Goal: Information Seeking & Learning: Check status

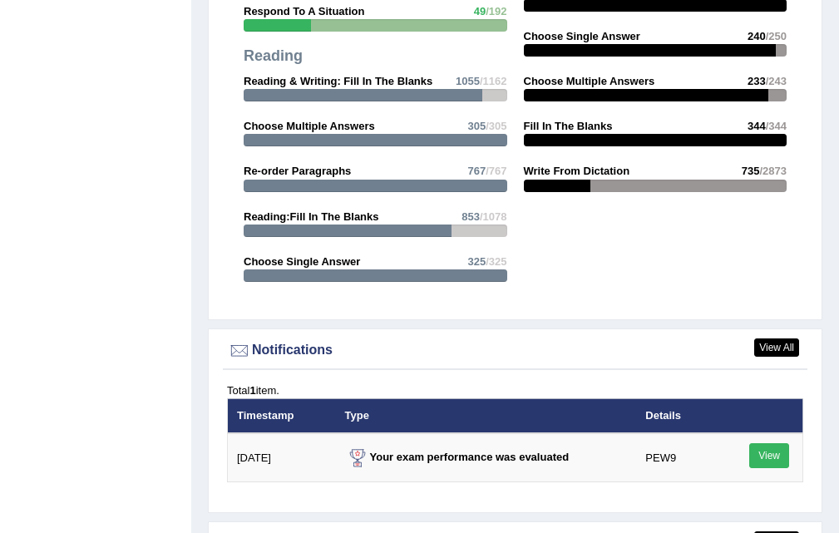
scroll to position [1718, 0]
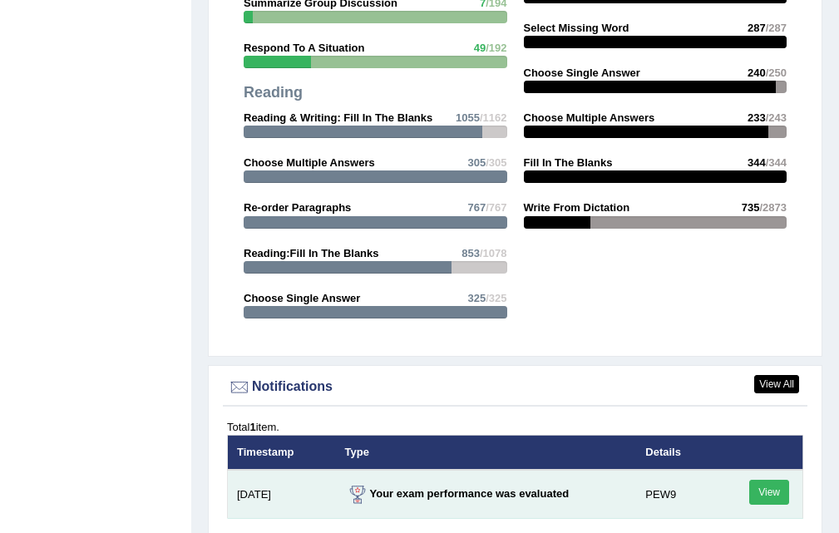
click at [769, 487] on link "View" at bounding box center [769, 492] width 40 height 25
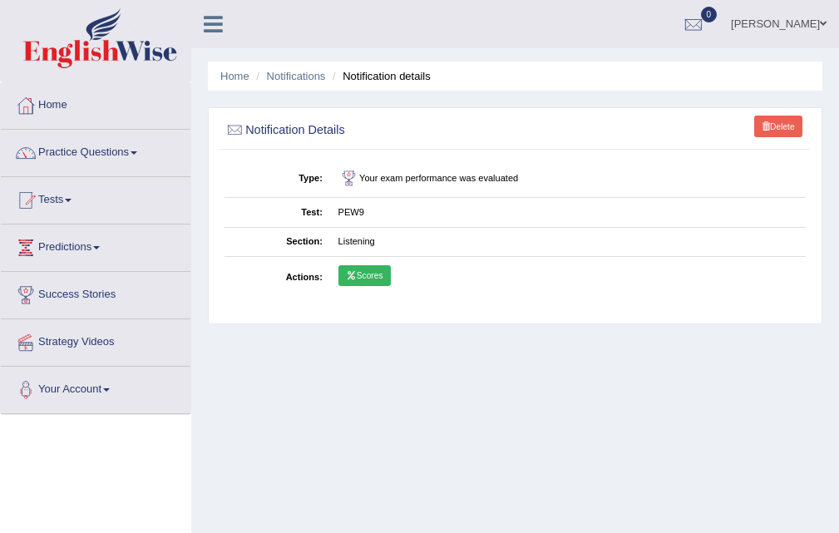
click at [777, 120] on link "Delete" at bounding box center [778, 127] width 48 height 22
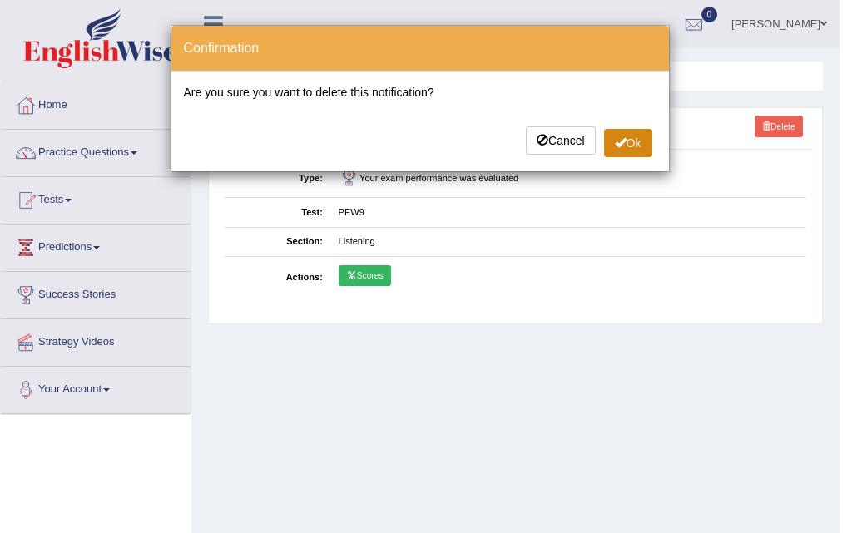
click at [606, 148] on button "Ok" at bounding box center [628, 143] width 48 height 28
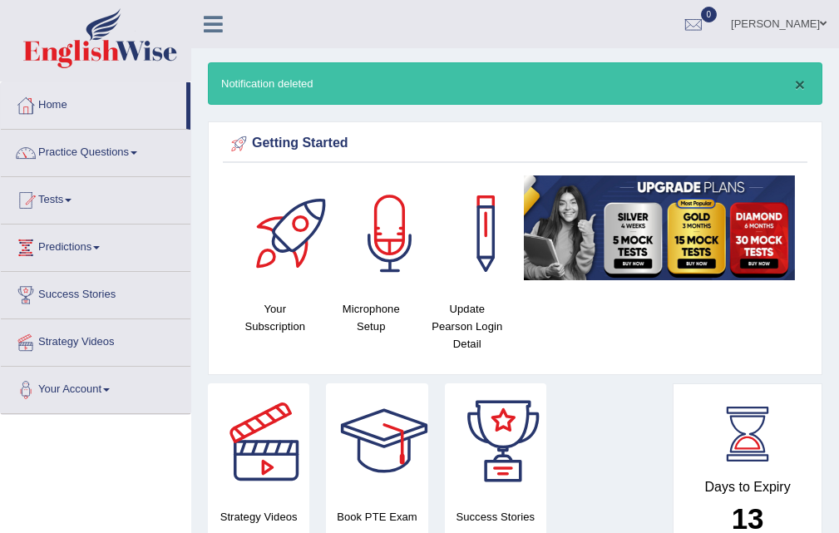
click at [795, 77] on button "×" at bounding box center [800, 84] width 10 height 17
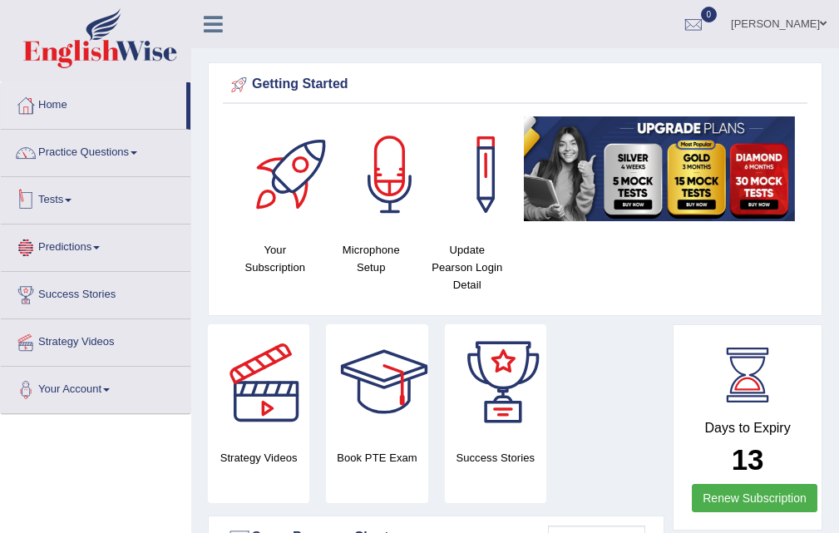
click at [67, 186] on link "Tests" at bounding box center [96, 198] width 190 height 42
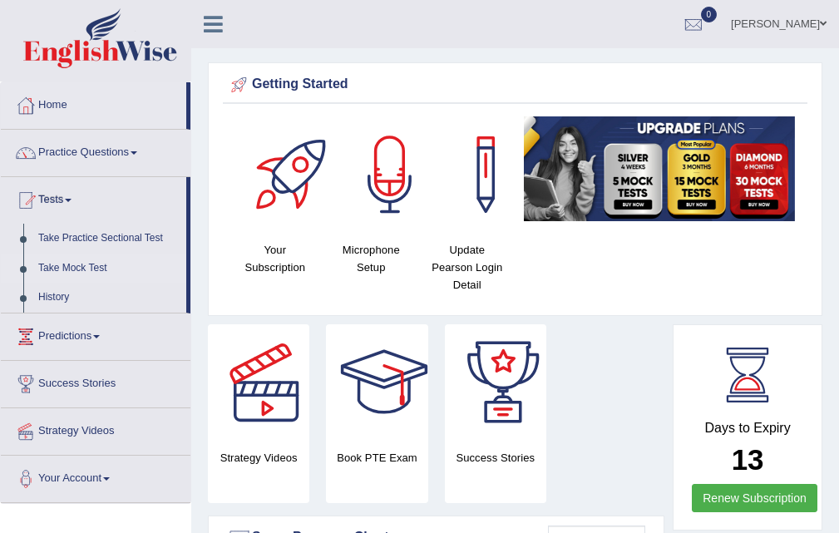
click at [106, 264] on link "Take Mock Test" at bounding box center [109, 269] width 156 height 30
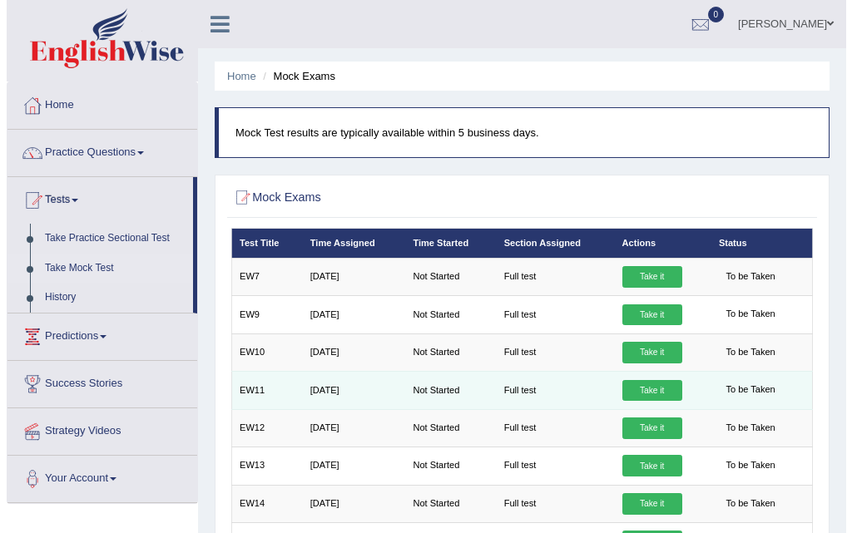
scroll to position [83, 0]
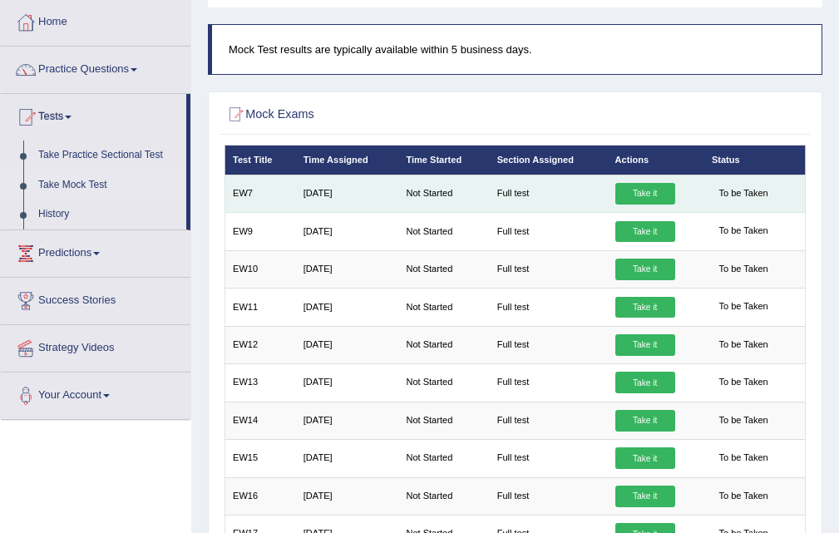
click at [657, 191] on link "Take it" at bounding box center [646, 194] width 60 height 22
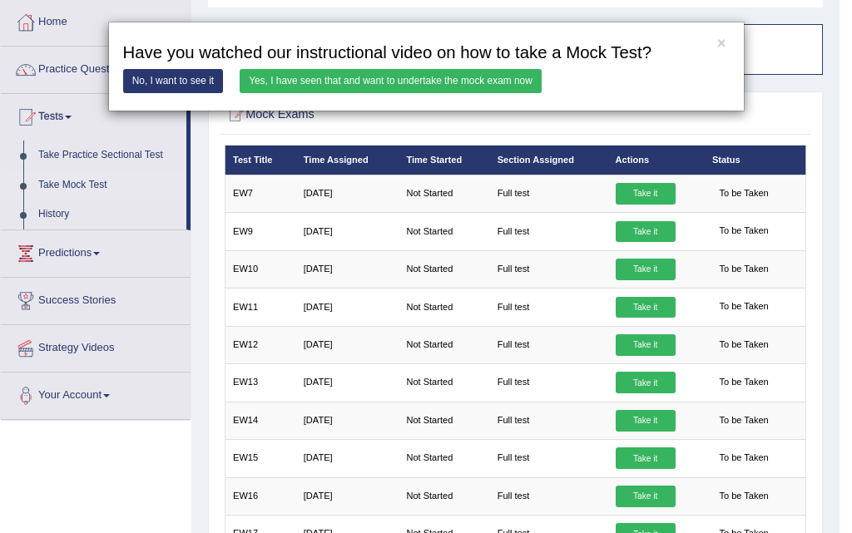
click at [421, 76] on link "Yes, I have seen that and want to undertake the mock exam now" at bounding box center [391, 81] width 302 height 24
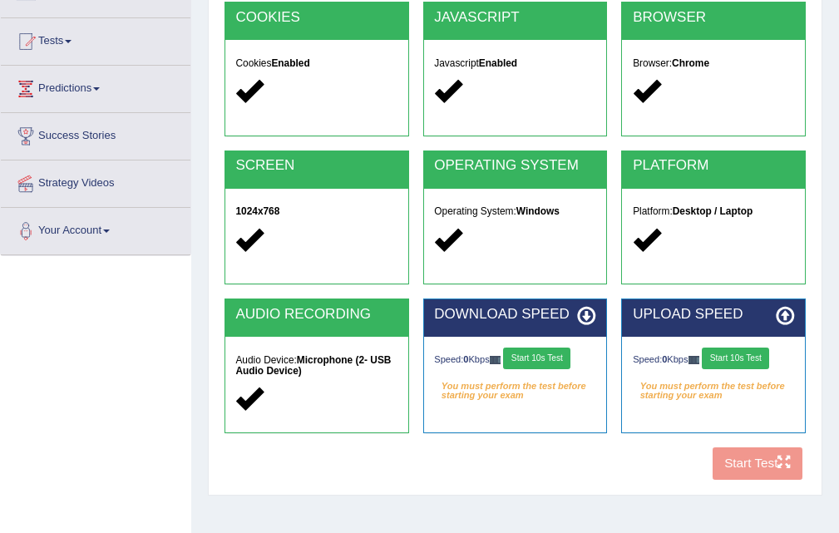
scroll to position [166, 0]
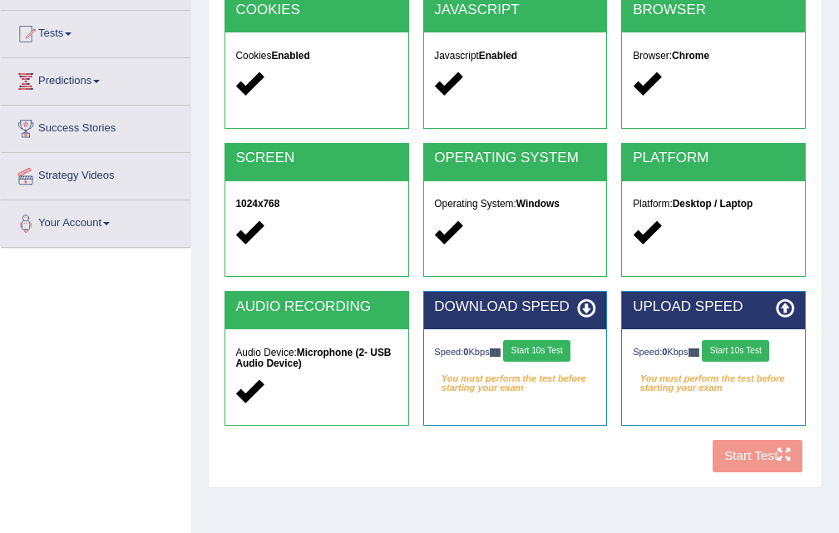
click at [552, 354] on button "Start 10s Test" at bounding box center [536, 351] width 67 height 22
click at [738, 355] on button "Start 10s Test" at bounding box center [735, 351] width 67 height 22
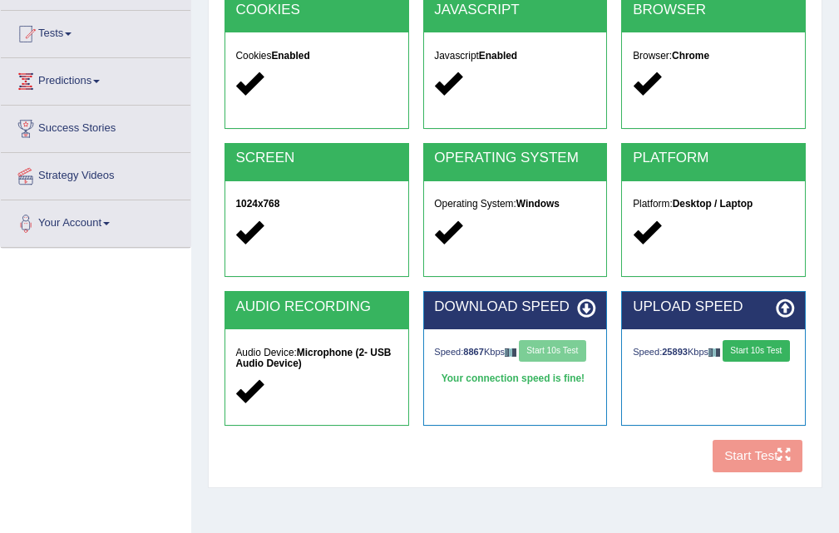
click at [723, 355] on button "Start 10s Test" at bounding box center [756, 351] width 67 height 22
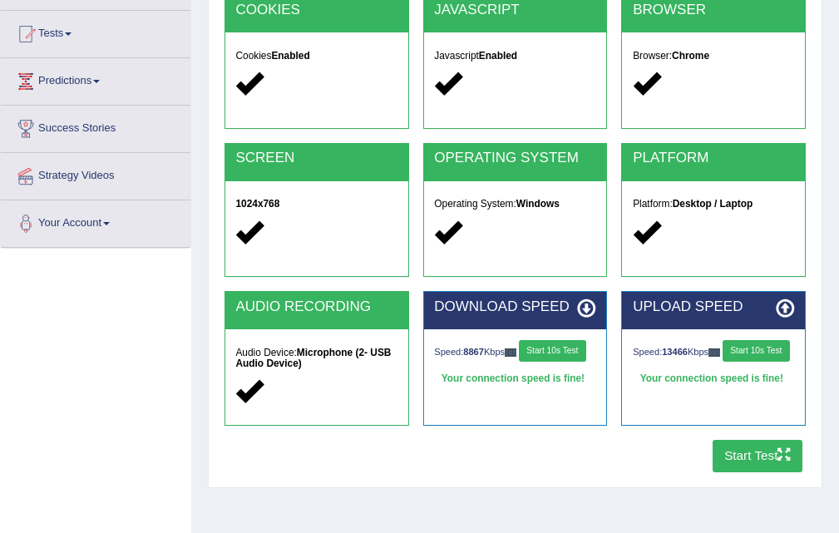
click at [746, 464] on button "Start Test" at bounding box center [758, 456] width 91 height 32
click at [731, 447] on button "Start Test" at bounding box center [758, 456] width 91 height 32
click at [744, 463] on button "Start Test" at bounding box center [758, 456] width 91 height 32
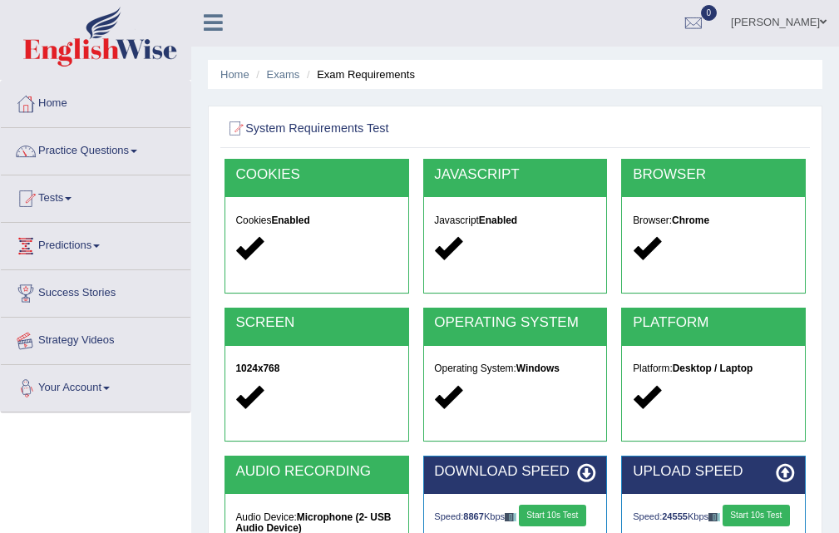
scroll to position [0, 0]
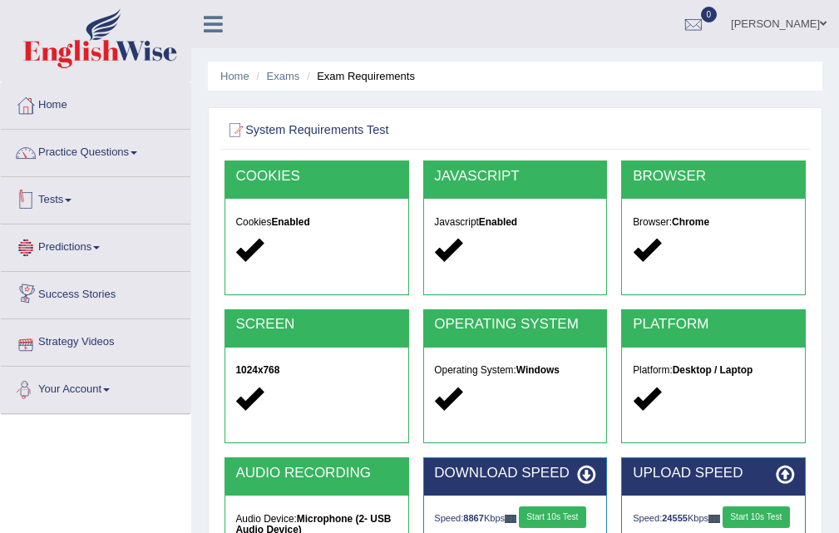
click at [68, 190] on link "Tests" at bounding box center [96, 198] width 190 height 42
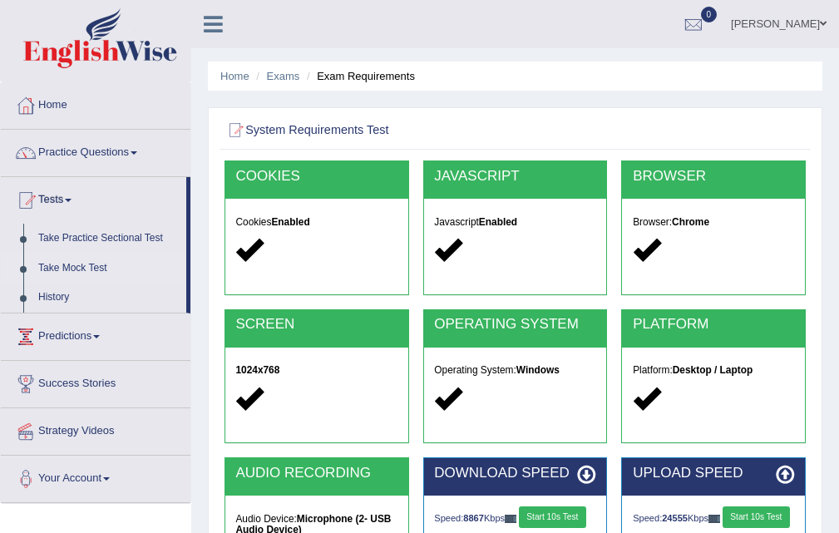
click at [79, 265] on link "Take Mock Test" at bounding box center [109, 269] width 156 height 30
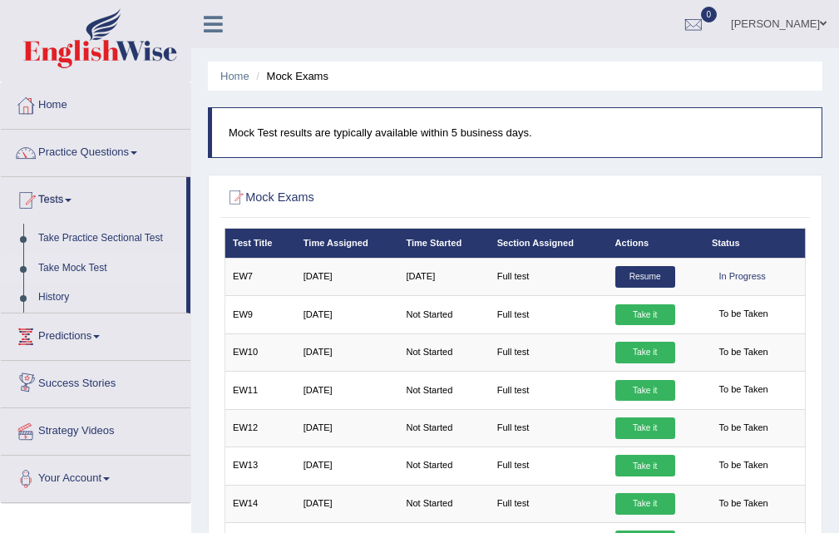
click at [88, 259] on link "Take Mock Test" at bounding box center [109, 269] width 156 height 30
click at [89, 157] on link "Practice Questions" at bounding box center [96, 151] width 190 height 42
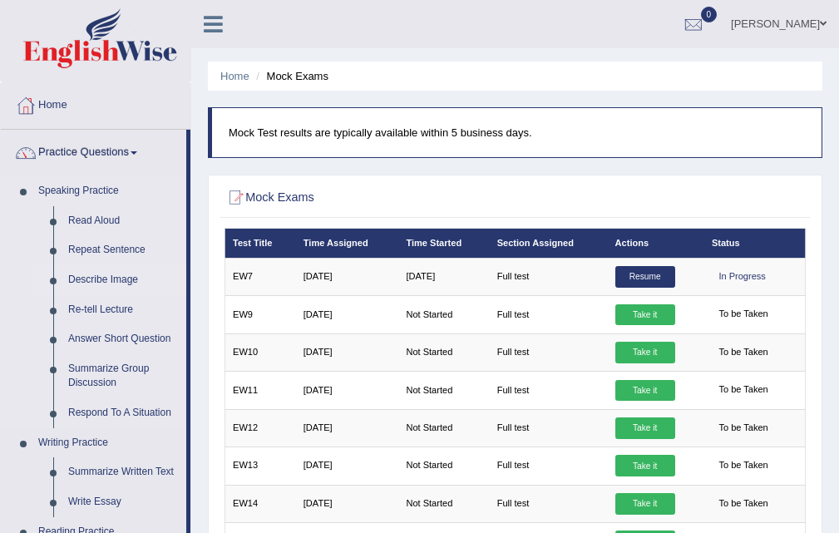
click at [100, 277] on link "Describe Image" at bounding box center [124, 280] width 126 height 30
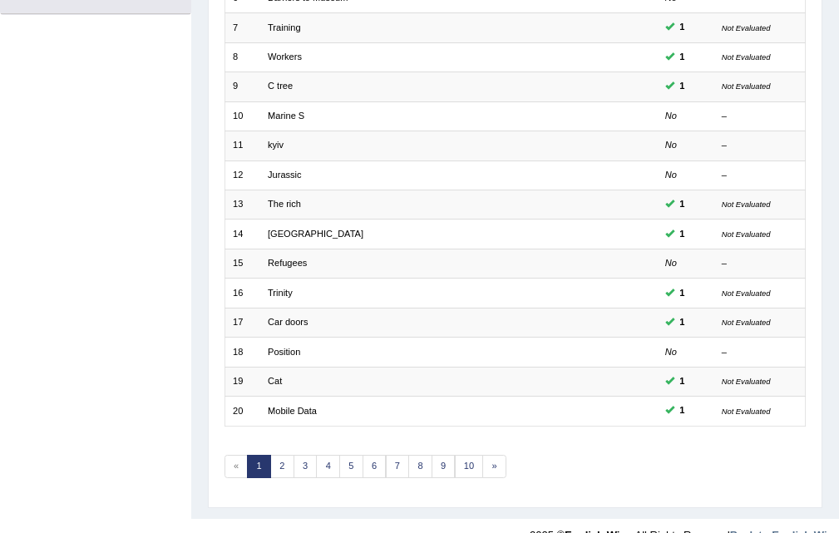
scroll to position [428, 0]
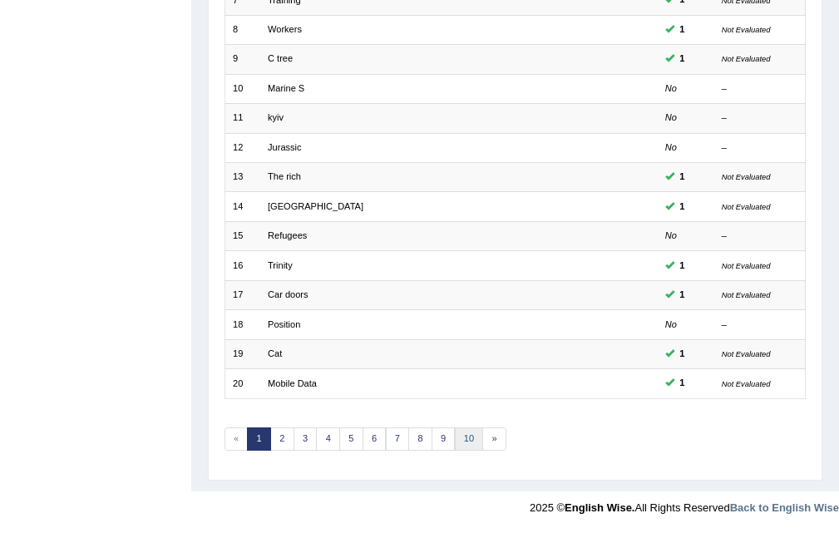
click at [476, 440] on link "10" at bounding box center [469, 439] width 29 height 23
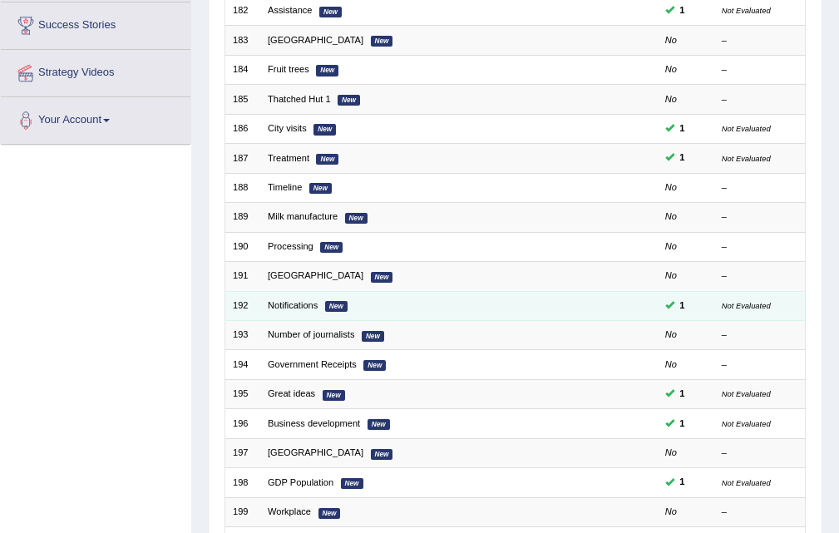
scroll to position [428, 0]
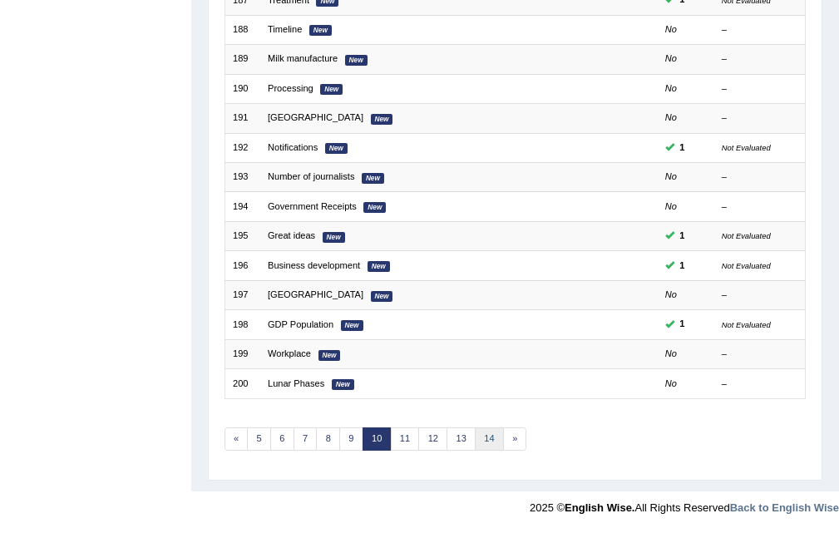
click at [497, 434] on link "14" at bounding box center [489, 439] width 29 height 23
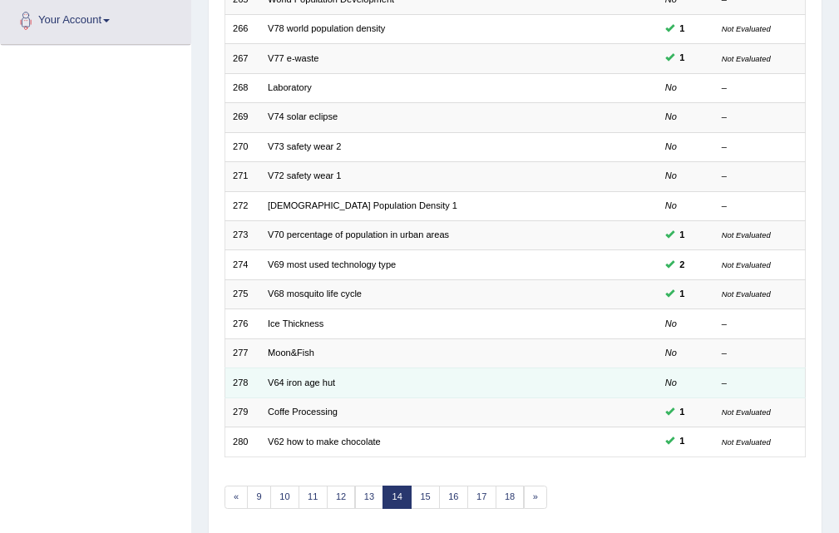
scroll to position [428, 0]
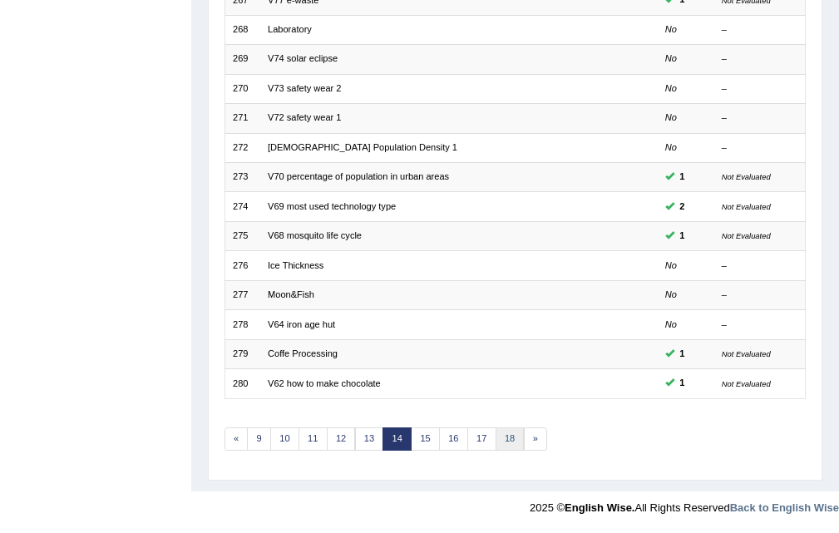
click at [497, 439] on link "18" at bounding box center [510, 439] width 29 height 23
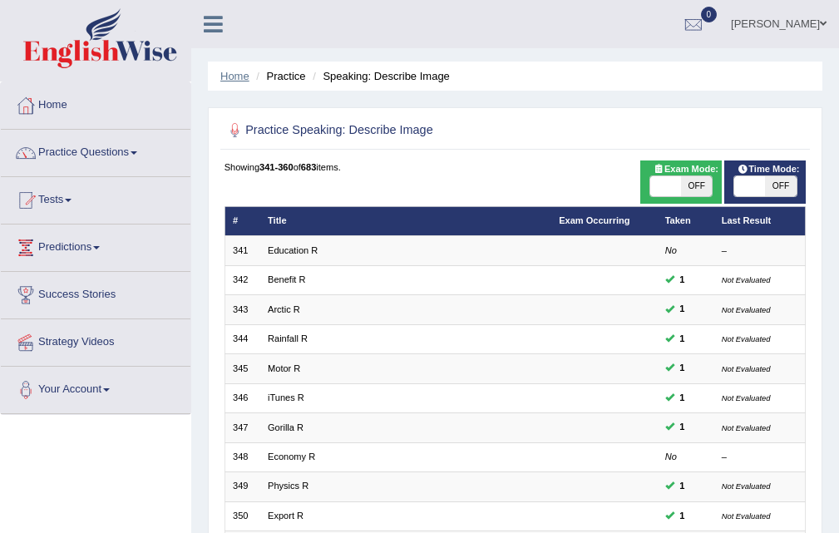
click at [240, 77] on link "Home" at bounding box center [234, 76] width 29 height 12
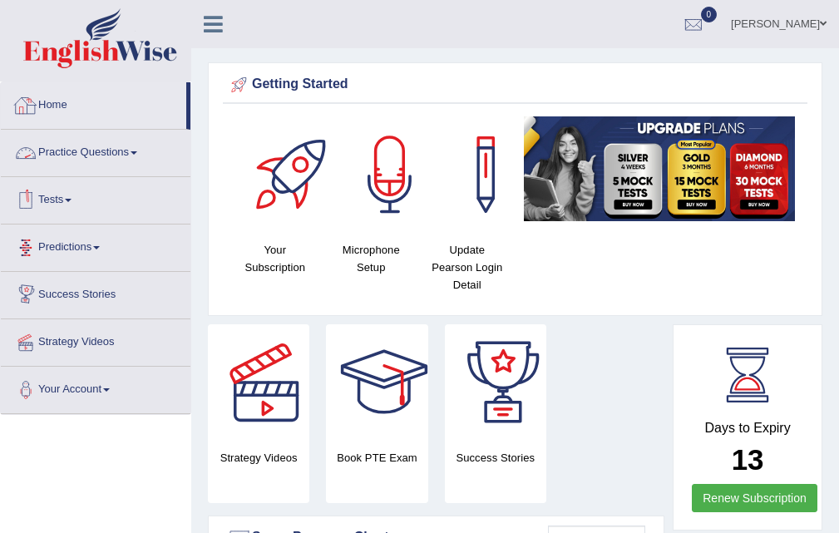
click at [62, 190] on link "Tests" at bounding box center [96, 198] width 190 height 42
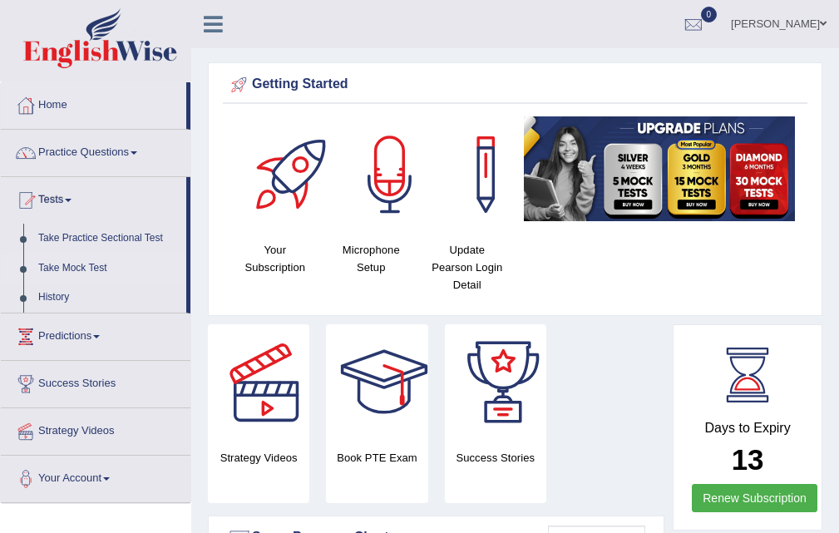
click at [89, 259] on link "Take Mock Test" at bounding box center [109, 269] width 156 height 30
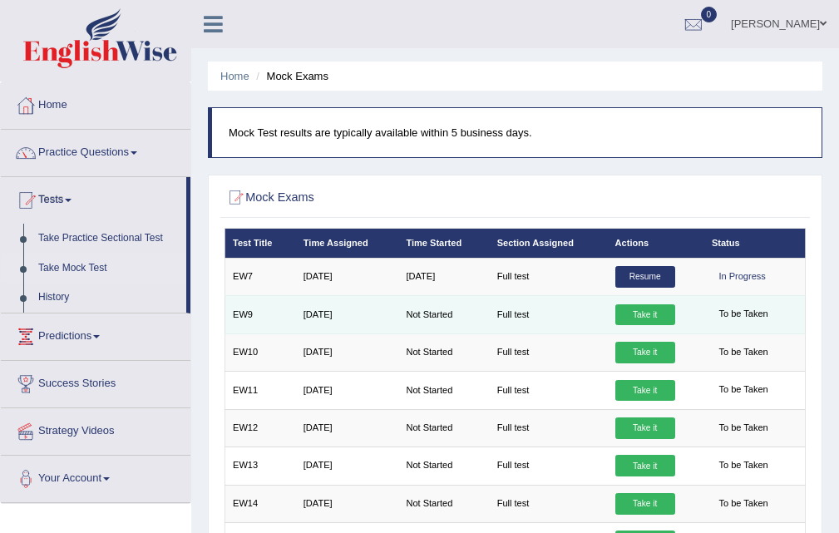
click at [637, 314] on link "Take it" at bounding box center [646, 315] width 60 height 22
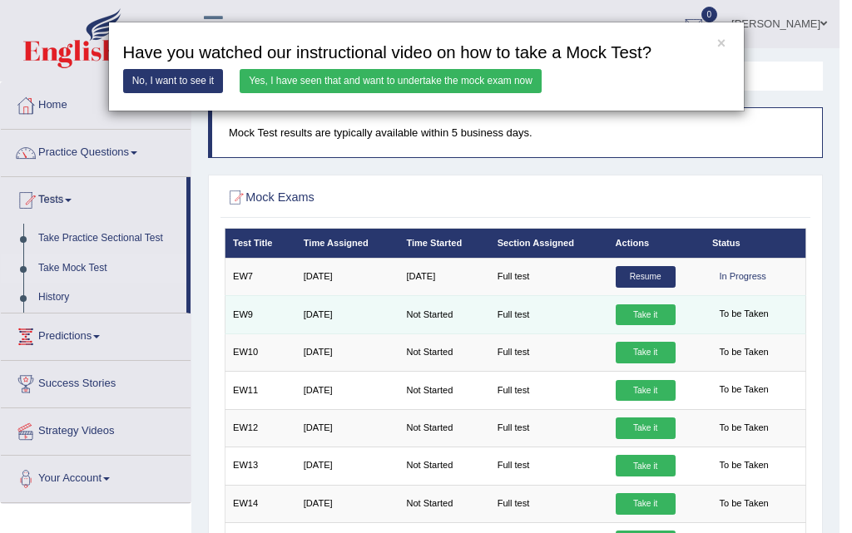
click at [637, 314] on div "× Have you watched our instructional video on how to take a Mock Test? No, I wa…" at bounding box center [426, 266] width 852 height 533
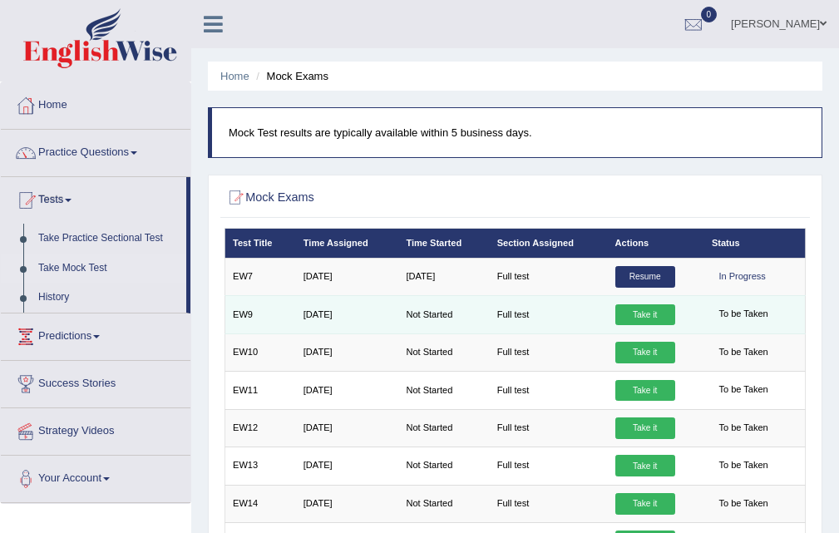
click at [649, 304] on link "Take it" at bounding box center [646, 315] width 60 height 22
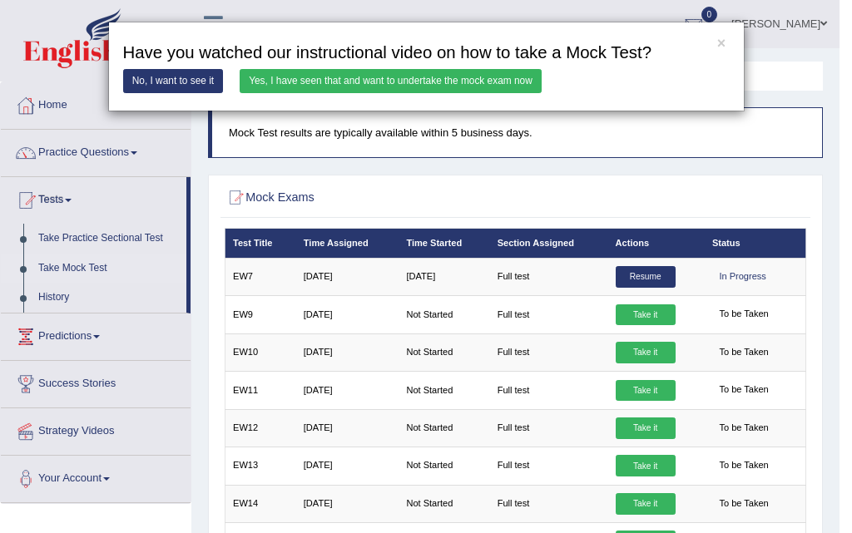
click at [455, 90] on link "Yes, I have seen that and want to undertake the mock exam now" at bounding box center [391, 81] width 302 height 24
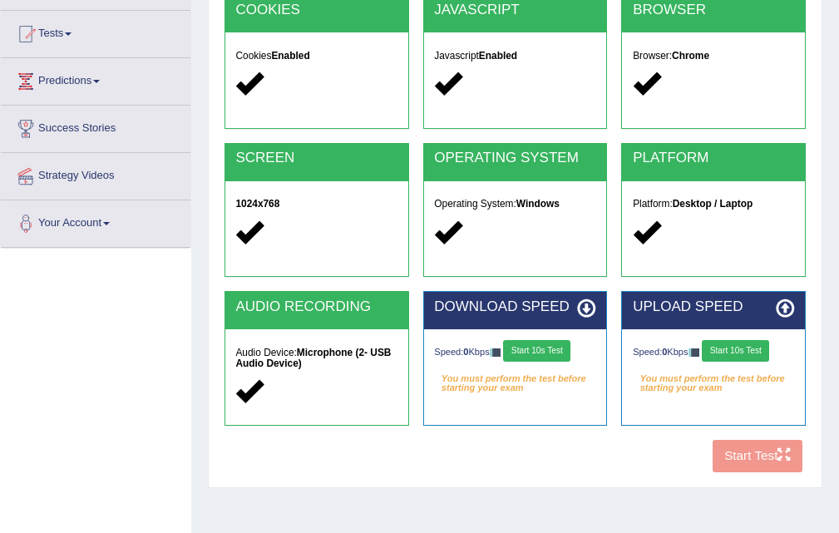
click at [552, 340] on button "Start 10s Test" at bounding box center [536, 351] width 67 height 22
click at [759, 346] on div "Speed: 0 Kbps Start 10s Test" at bounding box center [713, 352] width 161 height 25
click at [759, 346] on button "Start 10s Test" at bounding box center [735, 351] width 67 height 22
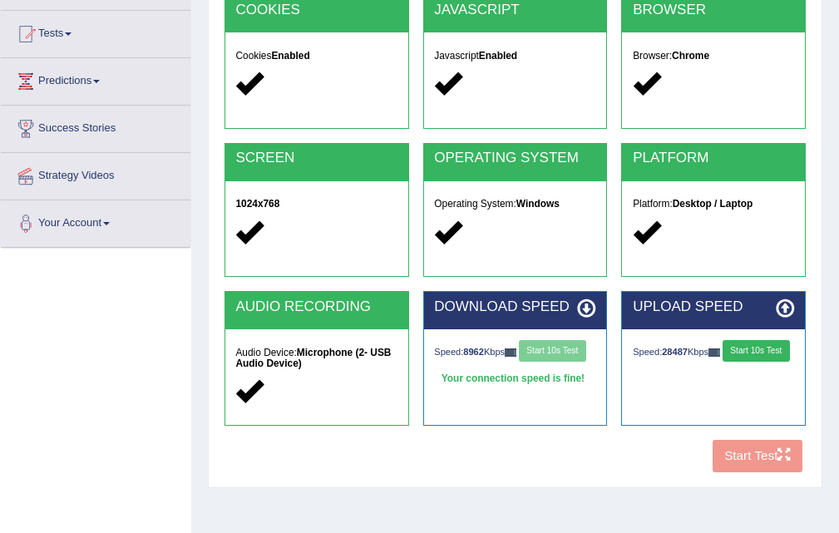
click at [723, 362] on button "Start 10s Test" at bounding box center [756, 351] width 67 height 22
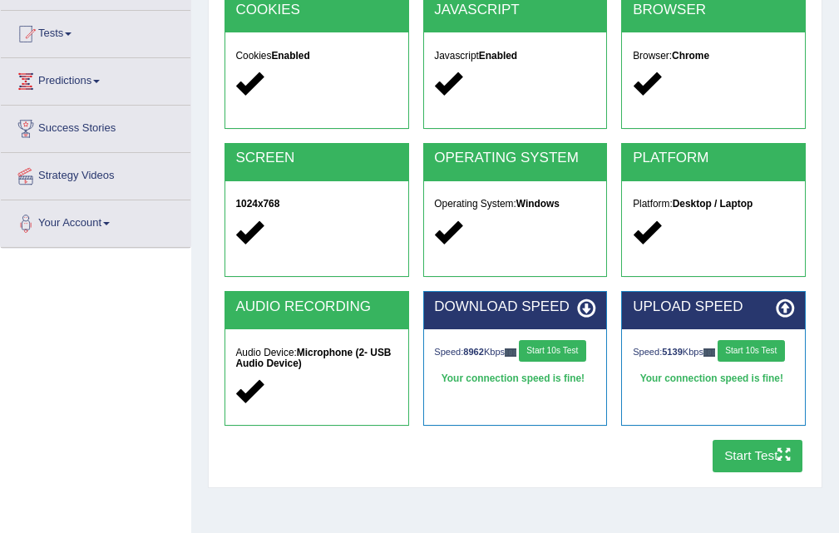
click at [761, 457] on button "Start Test" at bounding box center [758, 456] width 91 height 32
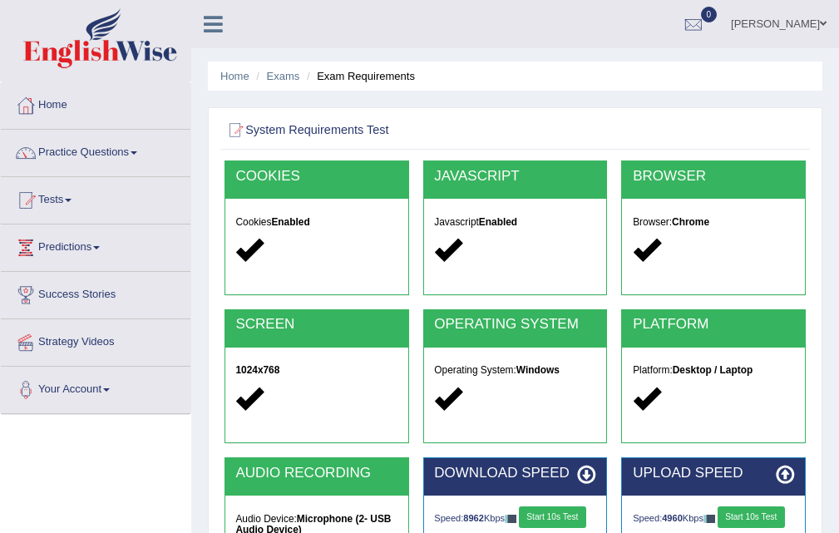
click at [96, 147] on link "Practice Questions" at bounding box center [96, 151] width 190 height 42
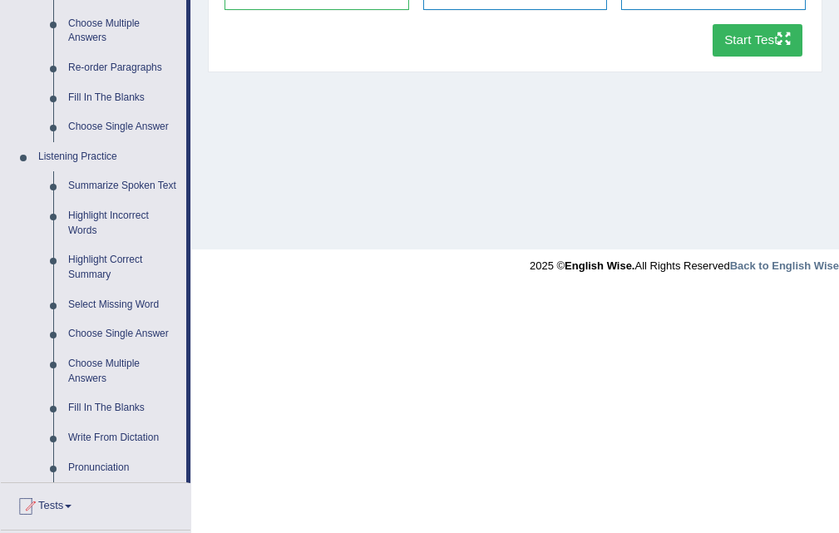
scroll to position [749, 0]
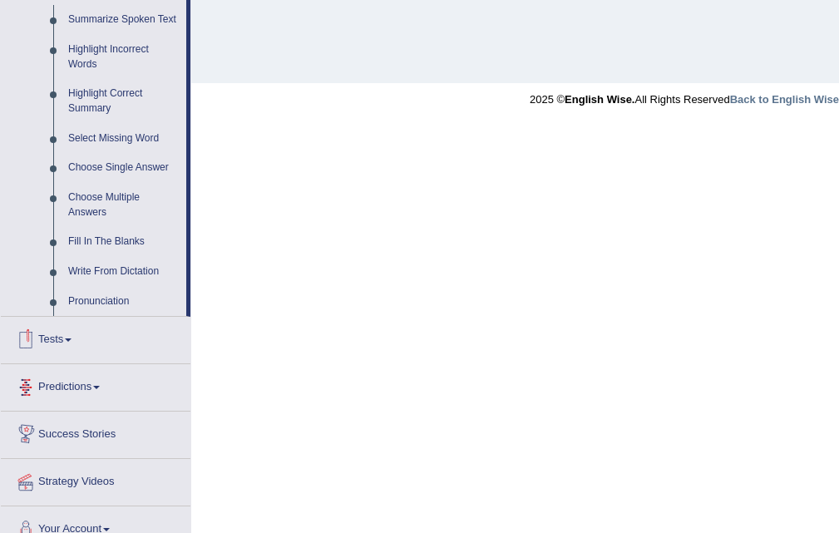
click at [59, 329] on link "Tests" at bounding box center [96, 338] width 190 height 42
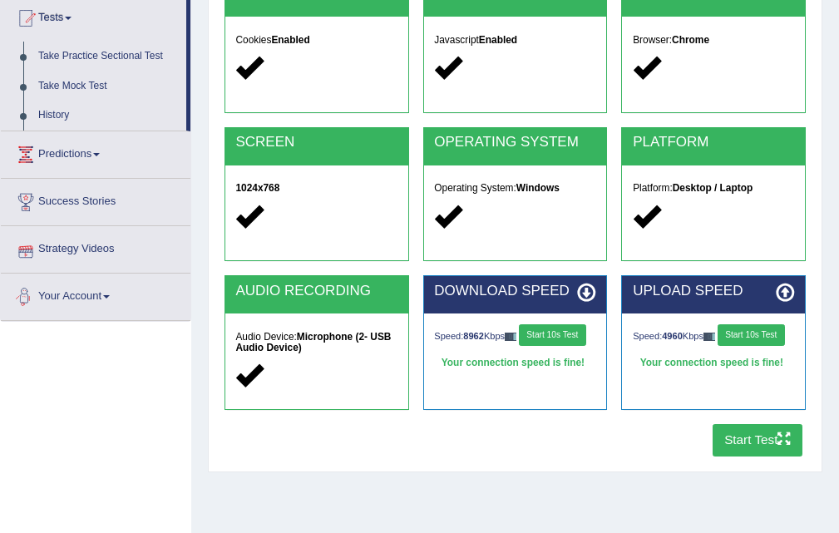
scroll to position [16, 0]
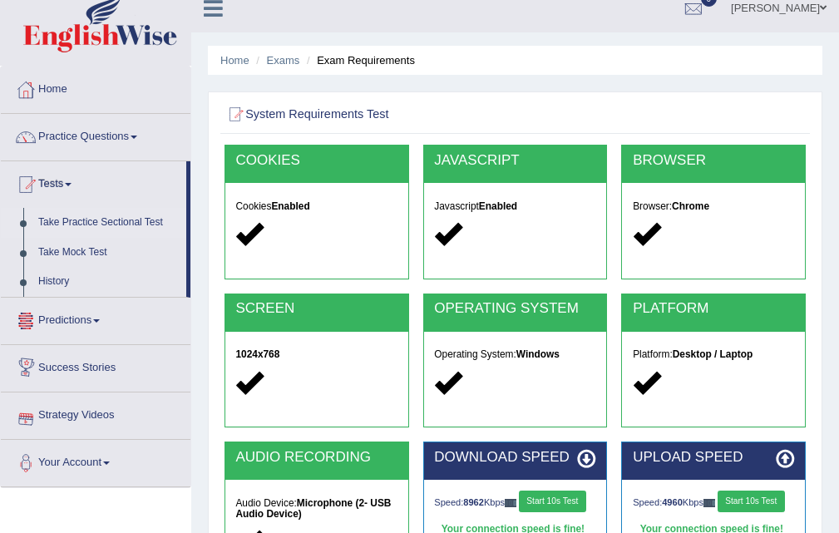
click at [114, 212] on link "Take Practice Sectional Test" at bounding box center [109, 223] width 156 height 30
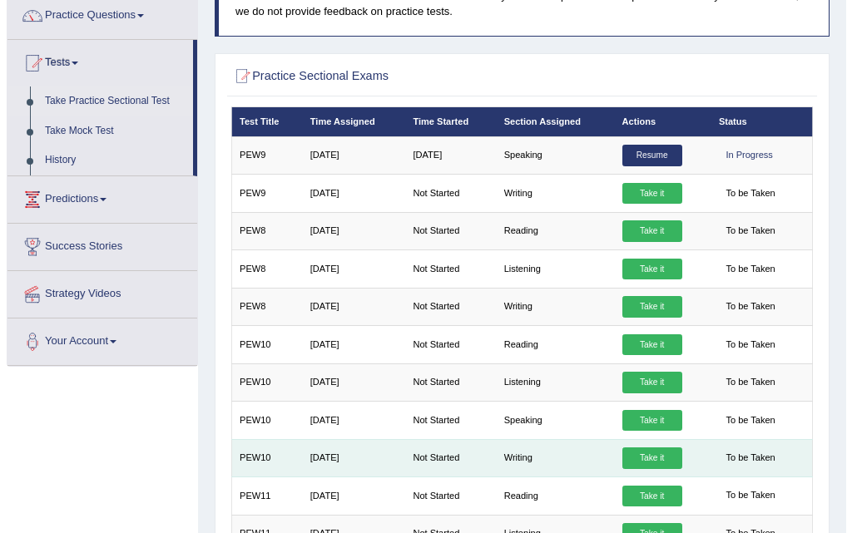
scroll to position [166, 0]
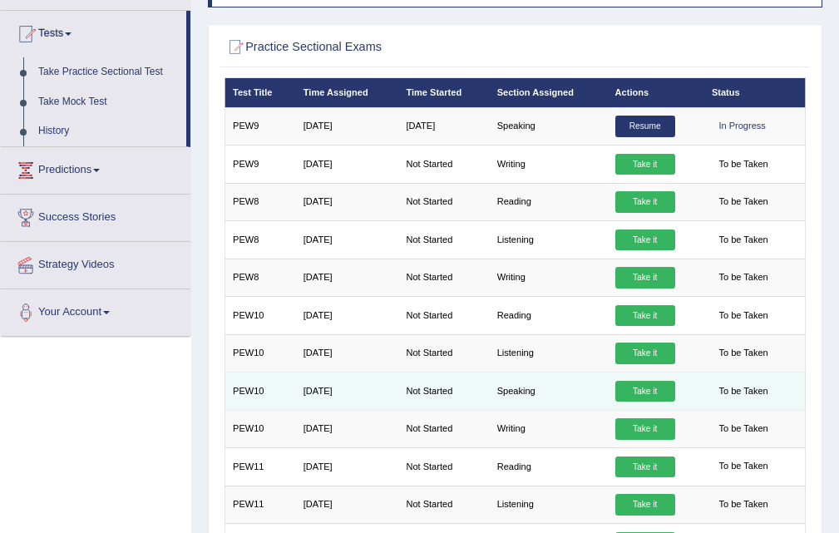
click at [636, 387] on link "Take it" at bounding box center [646, 392] width 60 height 22
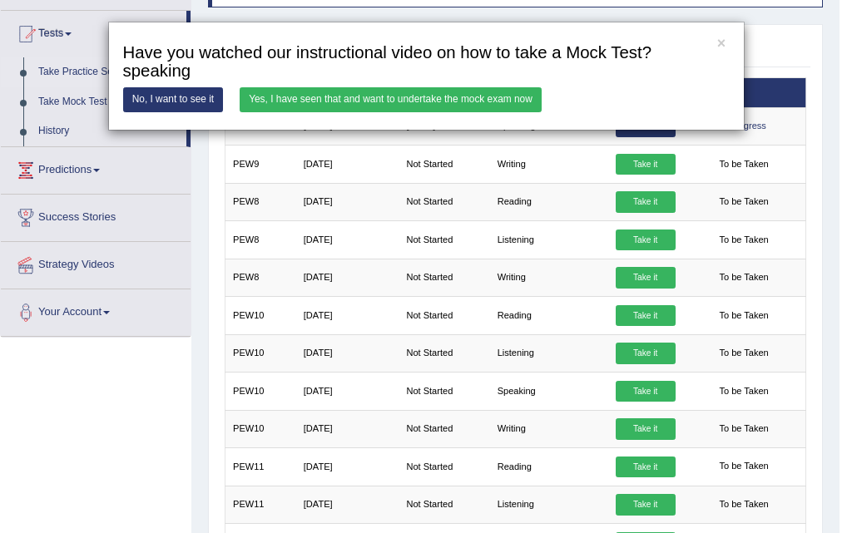
click at [470, 87] on link "Yes, I have seen that and want to undertake the mock exam now" at bounding box center [391, 99] width 302 height 24
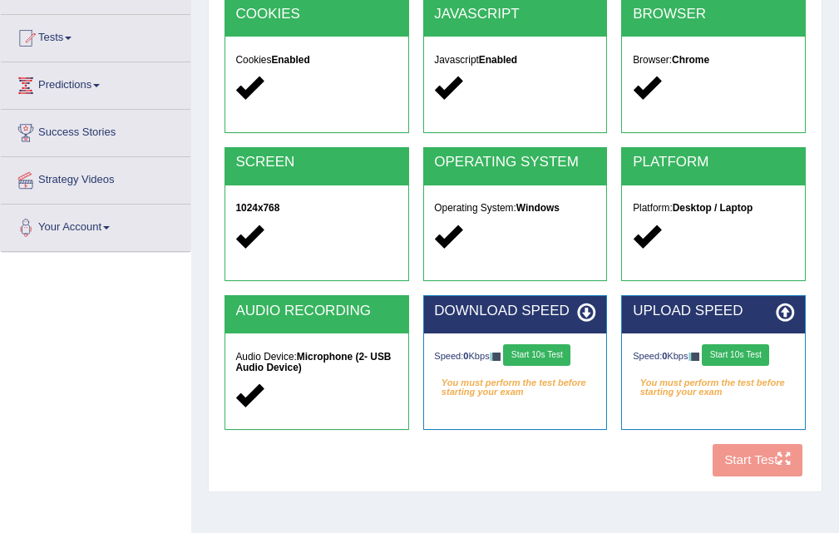
scroll to position [333, 0]
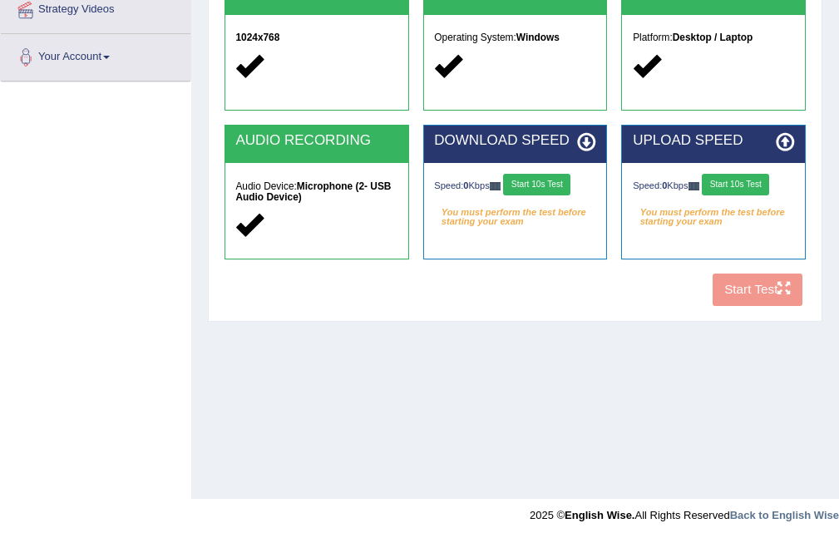
click at [542, 186] on button "Start 10s Test" at bounding box center [536, 185] width 67 height 22
click at [751, 181] on button "Start 10s Test" at bounding box center [735, 185] width 67 height 22
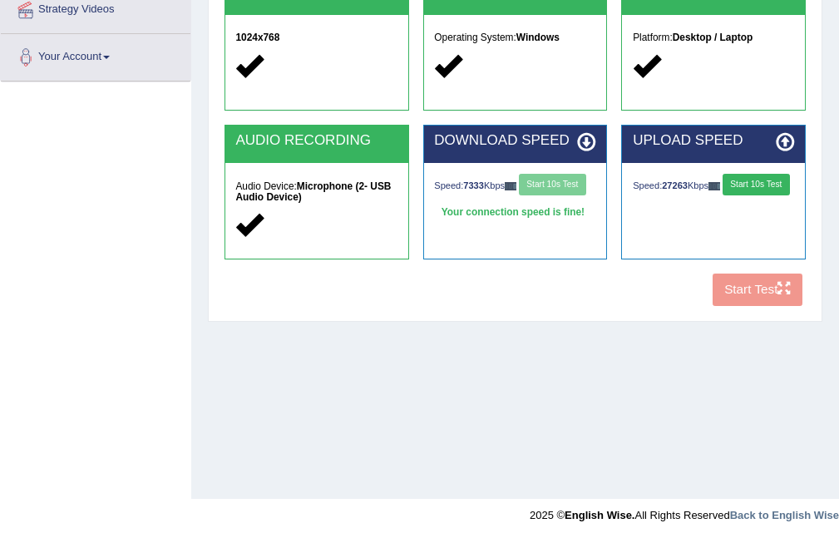
click at [723, 195] on button "Start 10s Test" at bounding box center [756, 185] width 67 height 22
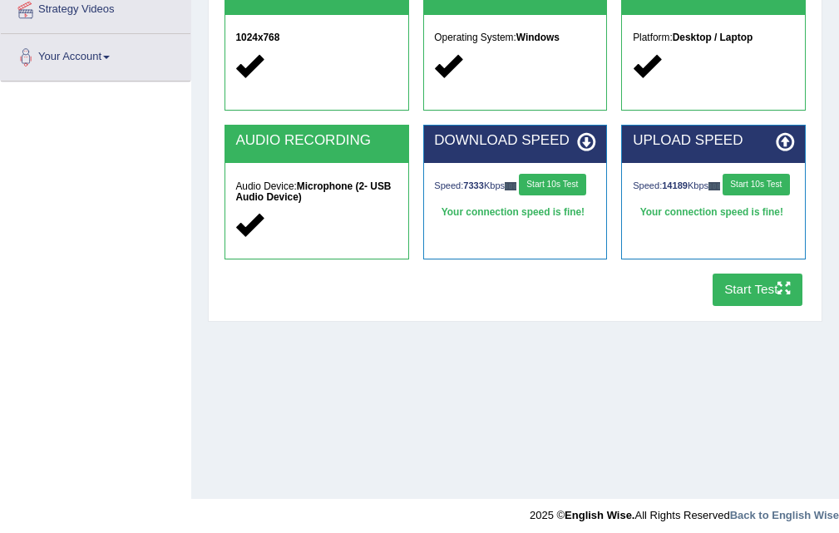
click at [757, 290] on button "Start Test" at bounding box center [758, 290] width 91 height 32
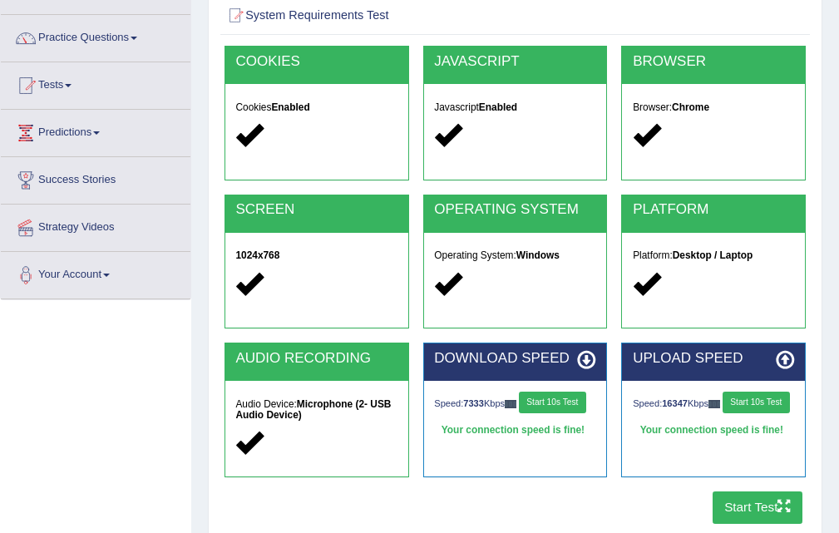
scroll to position [0, 0]
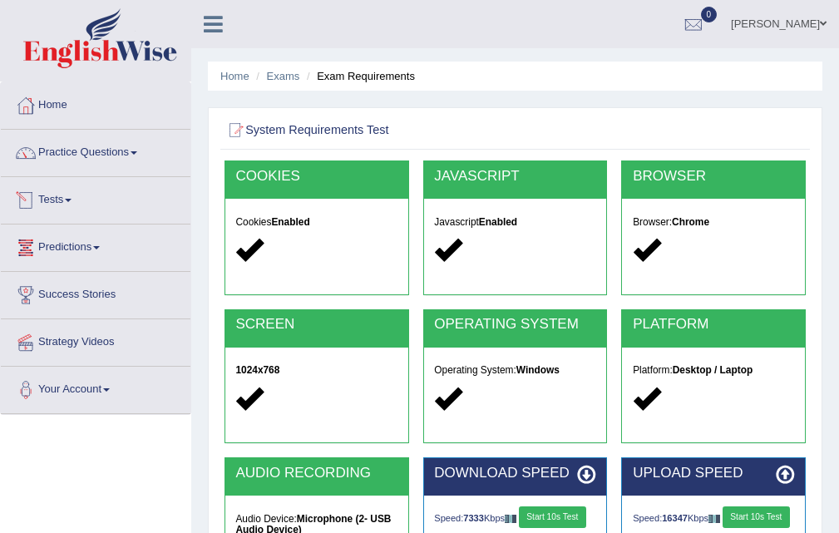
click at [64, 201] on link "Tests" at bounding box center [96, 198] width 190 height 42
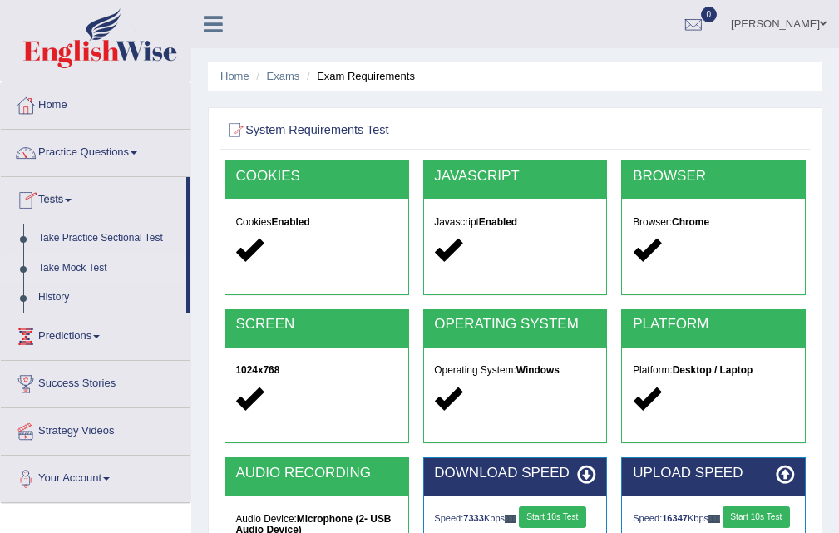
click at [69, 262] on link "Take Mock Test" at bounding box center [109, 269] width 156 height 30
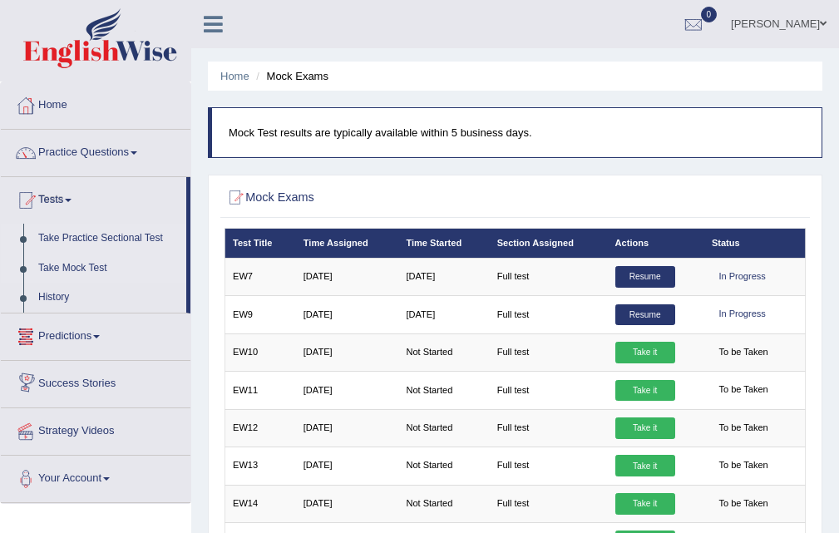
click at [72, 236] on link "Take Practice Sectional Test" at bounding box center [109, 239] width 156 height 30
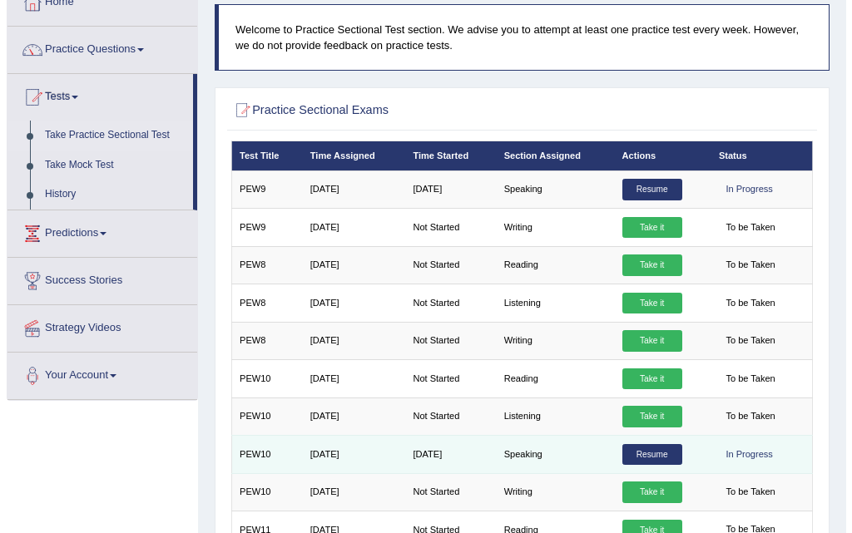
scroll to position [250, 0]
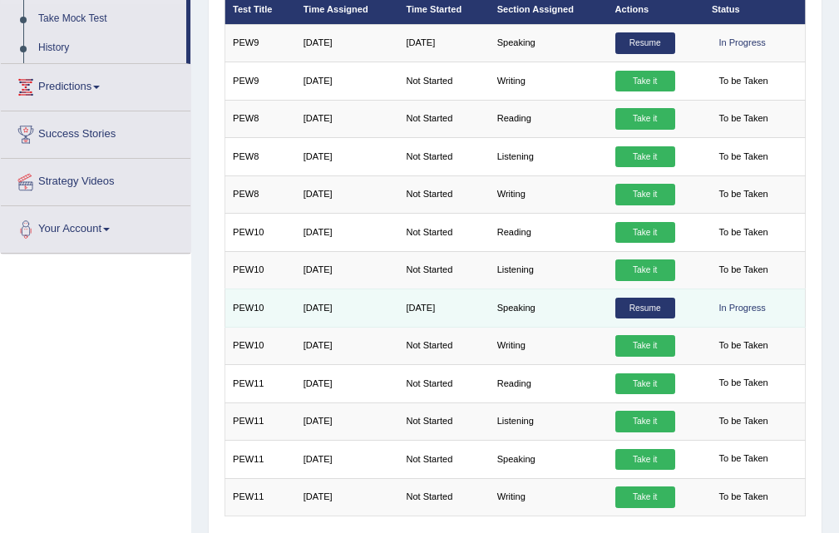
click at [650, 313] on link "Resume" at bounding box center [646, 309] width 60 height 22
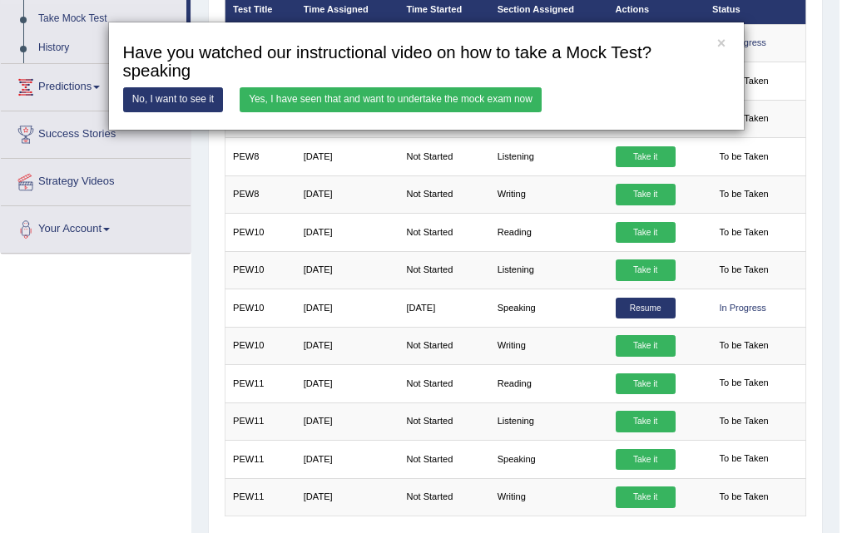
click at [398, 94] on link "Yes, I have seen that and want to undertake the mock exam now" at bounding box center [391, 99] width 302 height 24
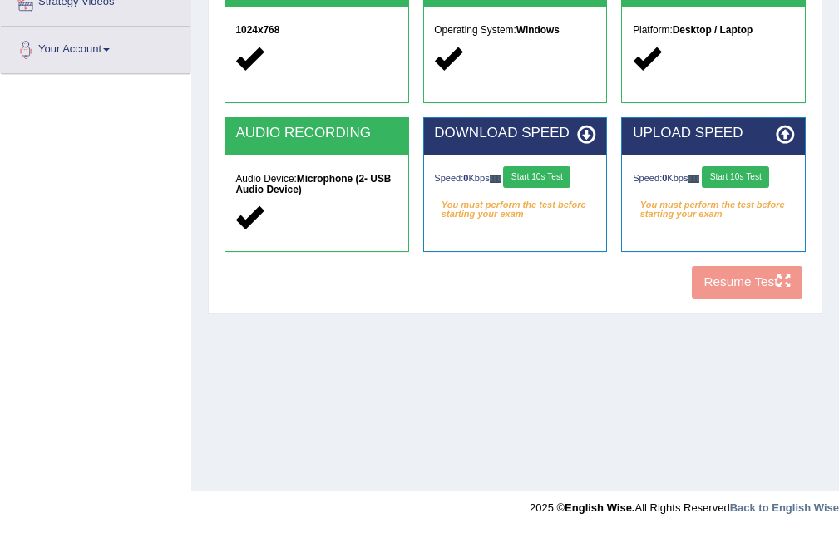
click at [552, 195] on em "You must perform the test before starting your exam" at bounding box center [514, 206] width 161 height 22
click at [550, 182] on button "Start 10s Test" at bounding box center [536, 177] width 67 height 22
click at [734, 171] on button "Start 10s Test" at bounding box center [735, 177] width 67 height 22
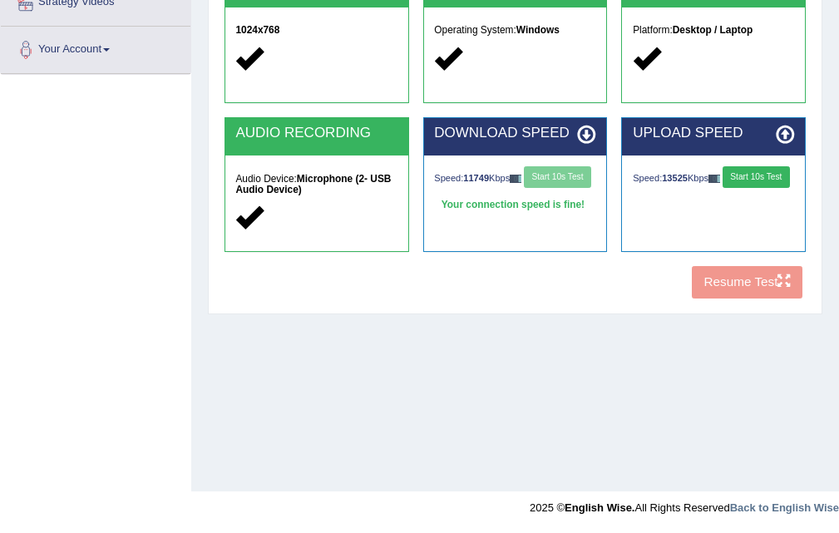
click at [723, 184] on button "Start 10s Test" at bounding box center [756, 177] width 67 height 22
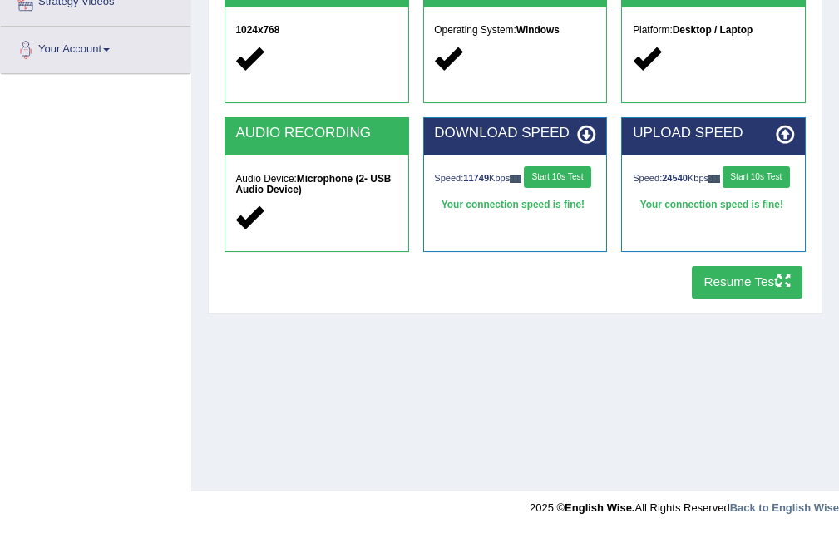
click at [710, 279] on button "Resume Test" at bounding box center [747, 282] width 111 height 32
click at [715, 277] on button "Resume Test" at bounding box center [747, 282] width 111 height 32
click at [735, 275] on button "Resume Test" at bounding box center [747, 282] width 111 height 32
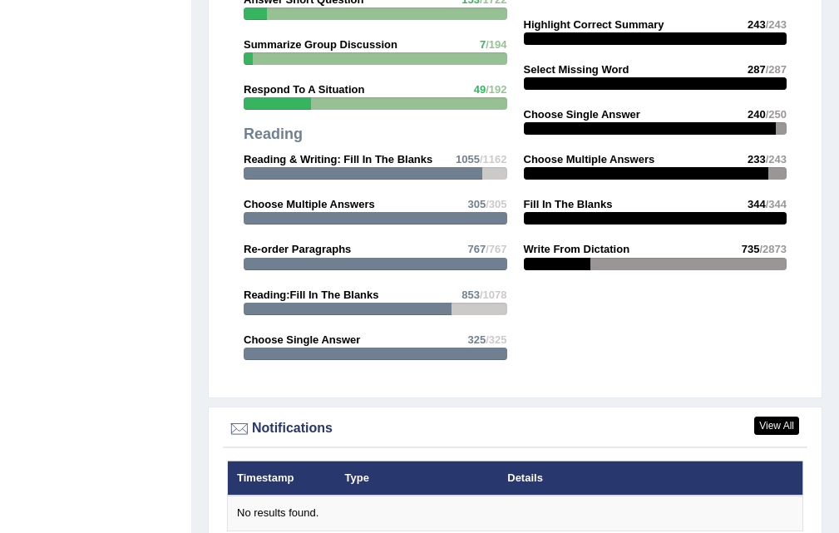
scroll to position [1830, 0]
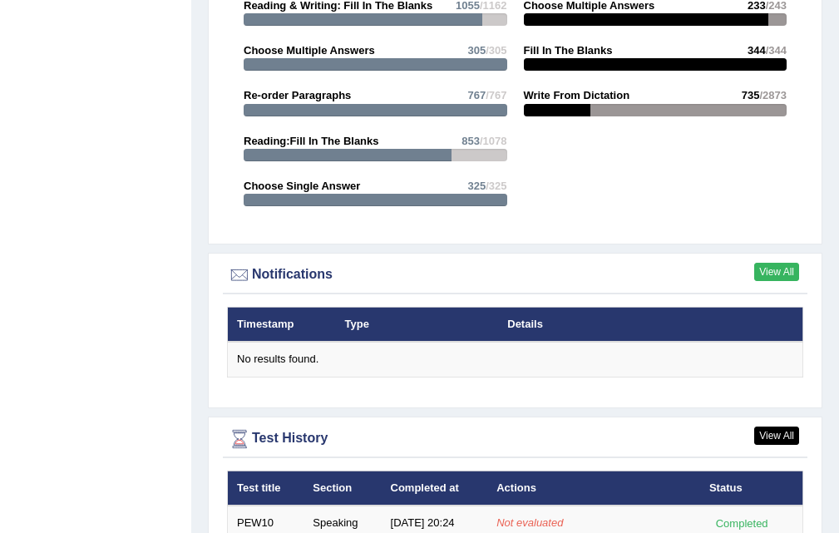
click at [781, 272] on link "View All" at bounding box center [776, 272] width 45 height 18
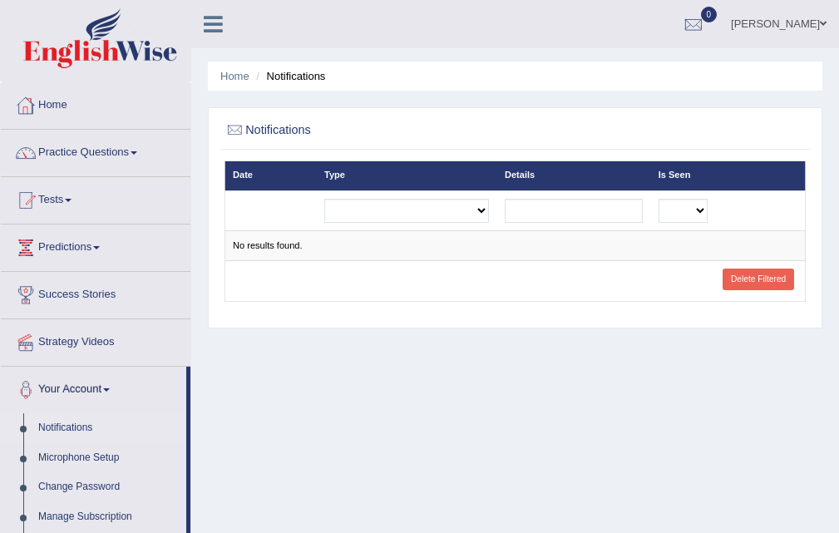
drag, startPoint x: 758, startPoint y: 287, endPoint x: 754, endPoint y: 279, distance: 8.6
click at [757, 287] on link "Delete Filtered" at bounding box center [758, 280] width 71 height 22
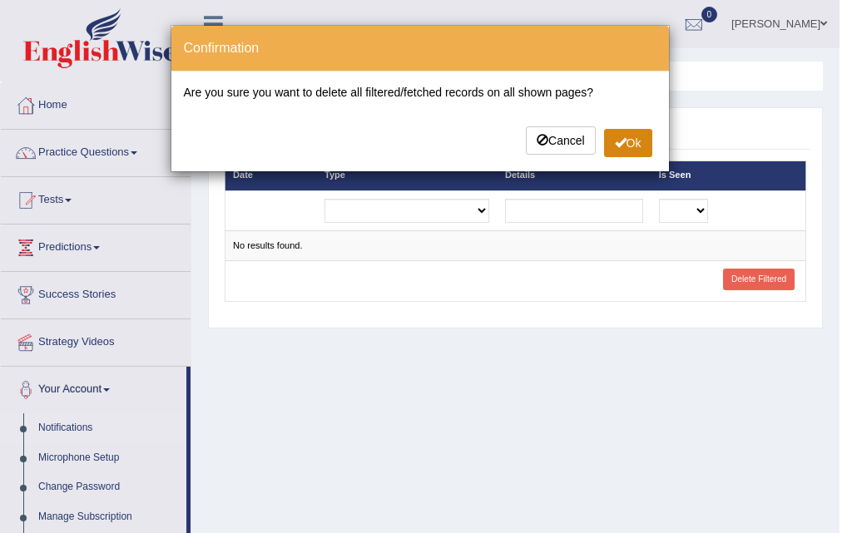
click at [629, 136] on button "Ok" at bounding box center [628, 143] width 48 height 28
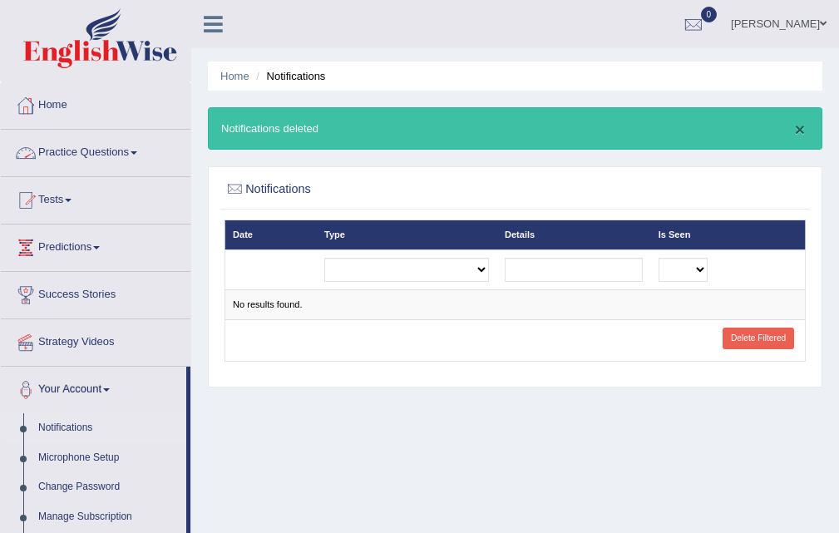
click at [802, 127] on button "×" at bounding box center [800, 129] width 10 height 17
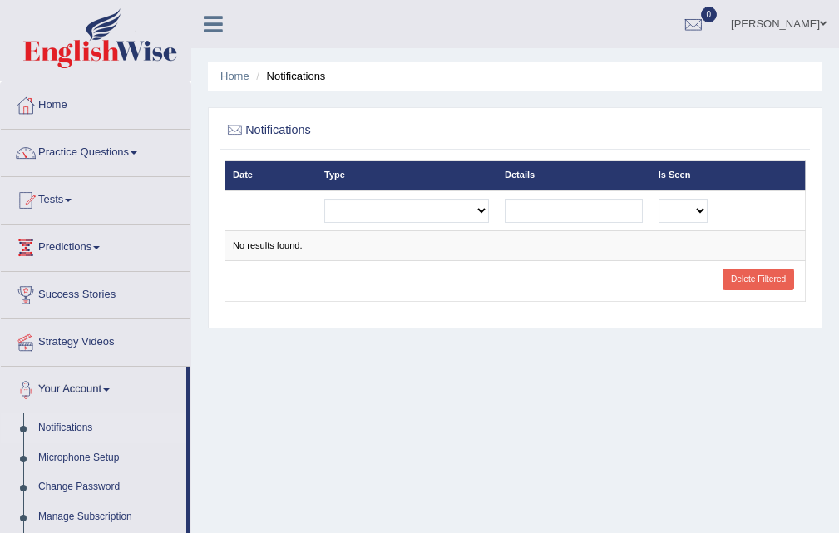
click at [757, 268] on td "Delete Filtered" at bounding box center [760, 281] width 91 height 42
click at [757, 271] on link "Delete Filtered" at bounding box center [758, 280] width 71 height 22
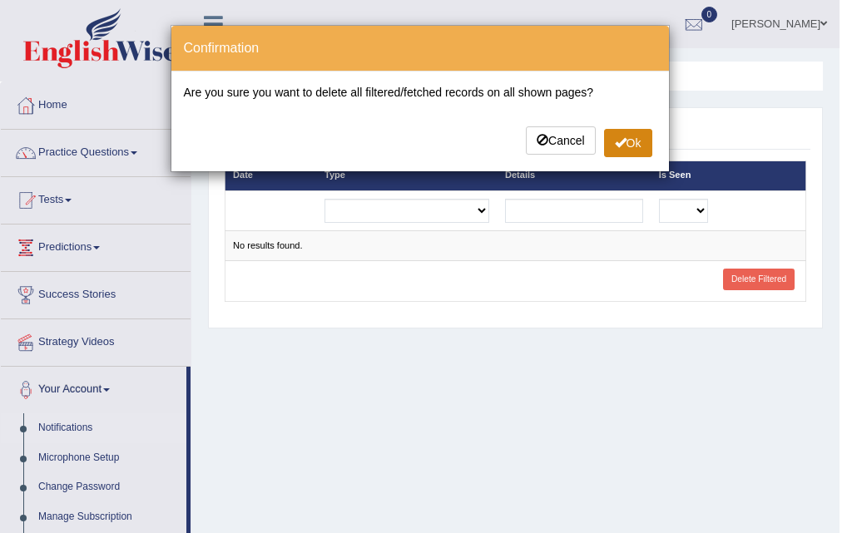
click at [635, 143] on button "Ok" at bounding box center [628, 143] width 48 height 28
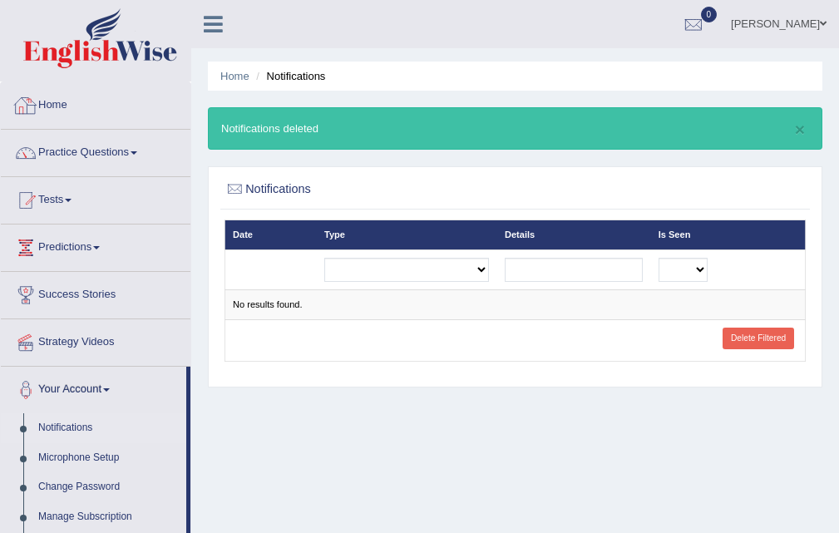
click at [56, 94] on link "Home" at bounding box center [96, 103] width 190 height 42
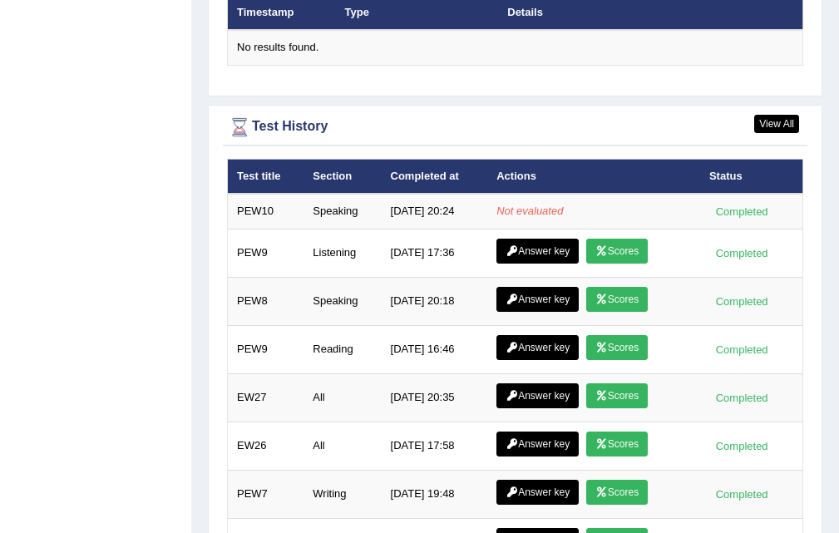
scroll to position [2163, 0]
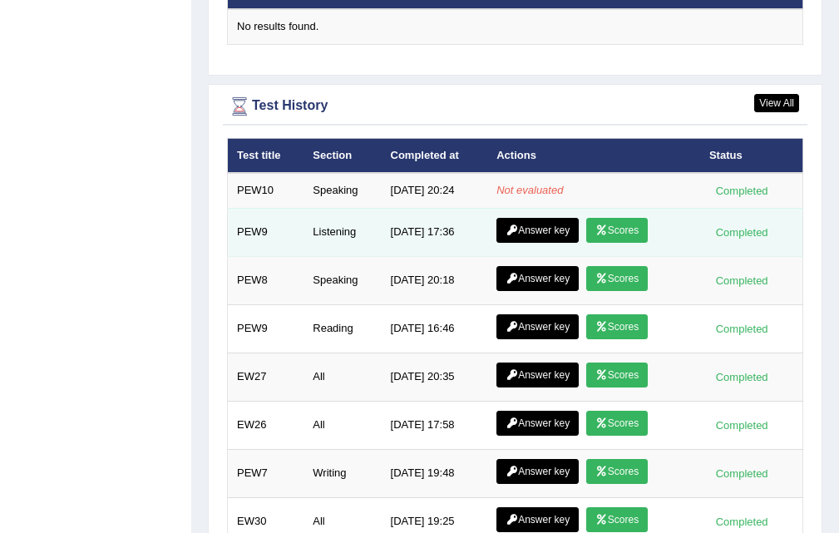
click at [601, 225] on icon at bounding box center [602, 230] width 12 height 10
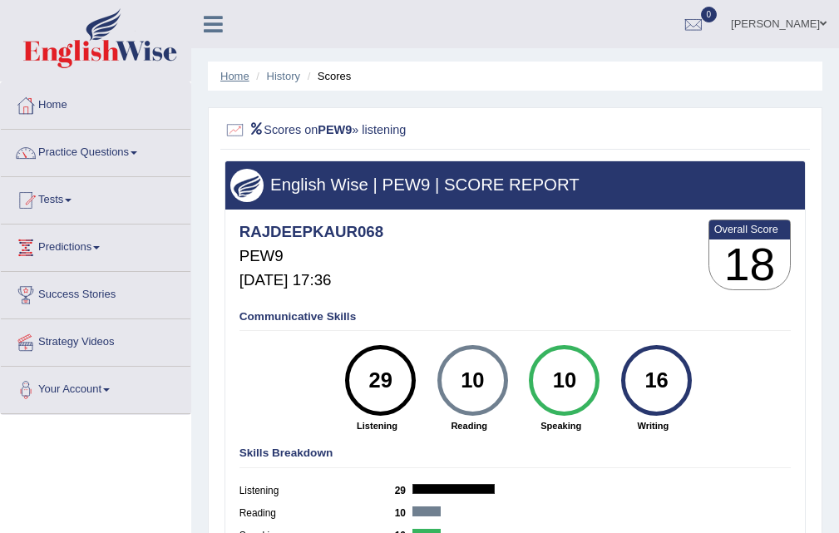
click at [237, 72] on link "Home" at bounding box center [234, 76] width 29 height 12
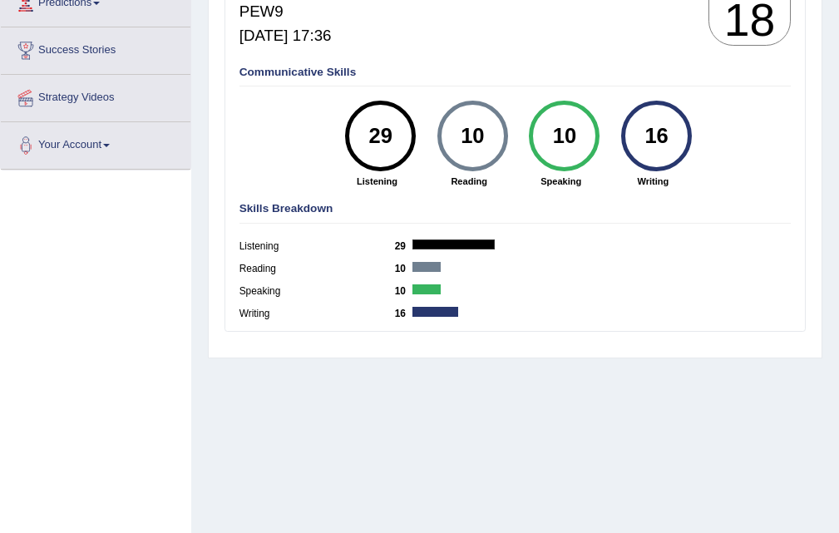
scroll to position [250, 0]
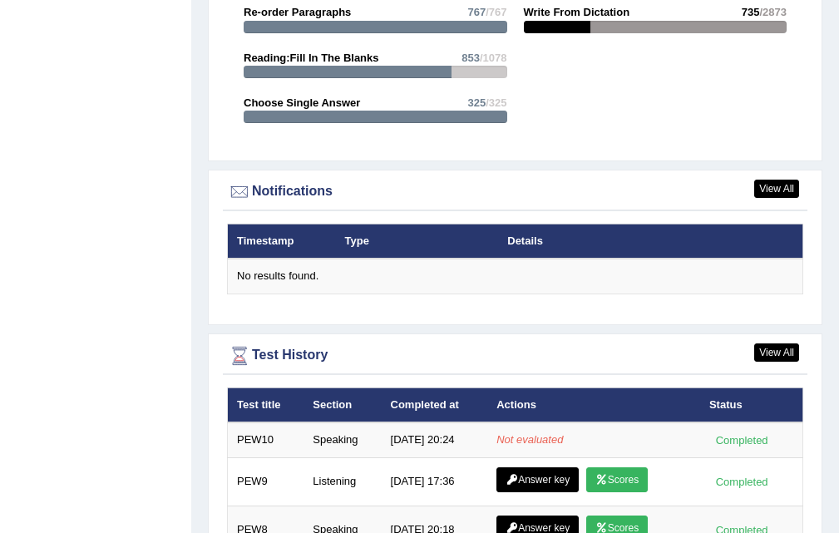
scroll to position [2163, 0]
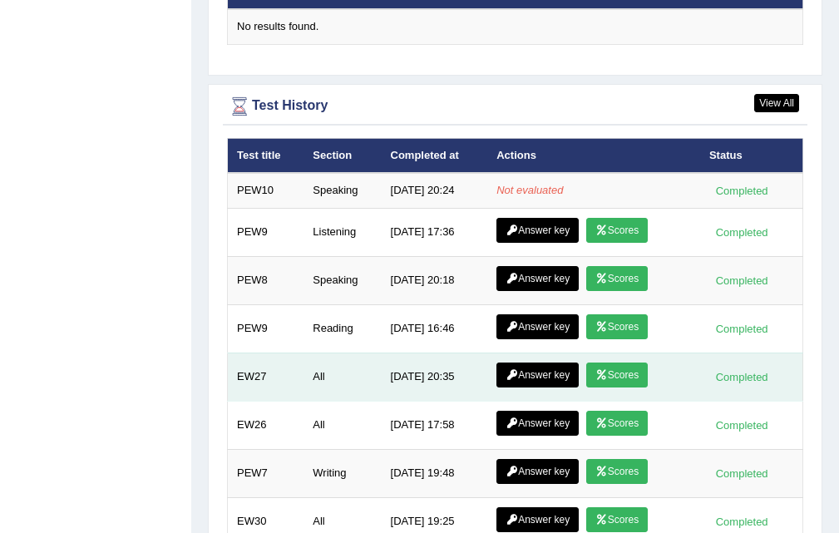
click at [619, 369] on link "Scores" at bounding box center [617, 375] width 62 height 25
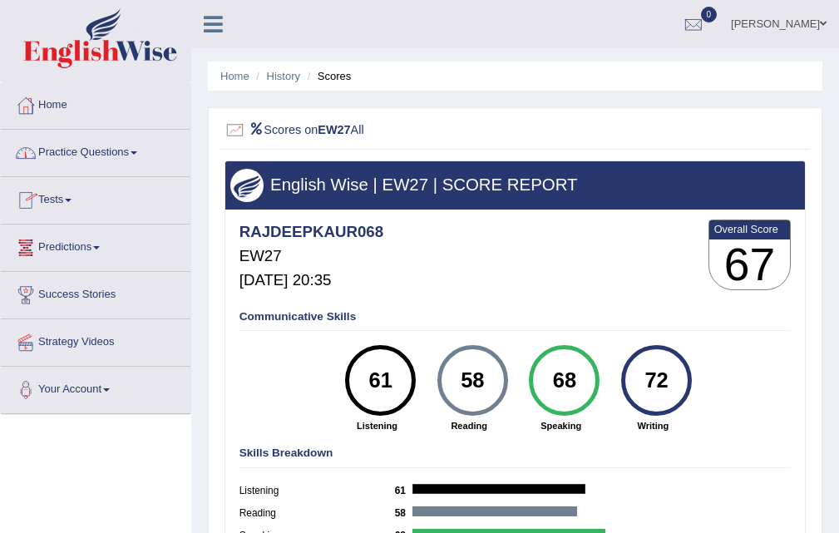
click at [58, 106] on link "Home" at bounding box center [96, 103] width 190 height 42
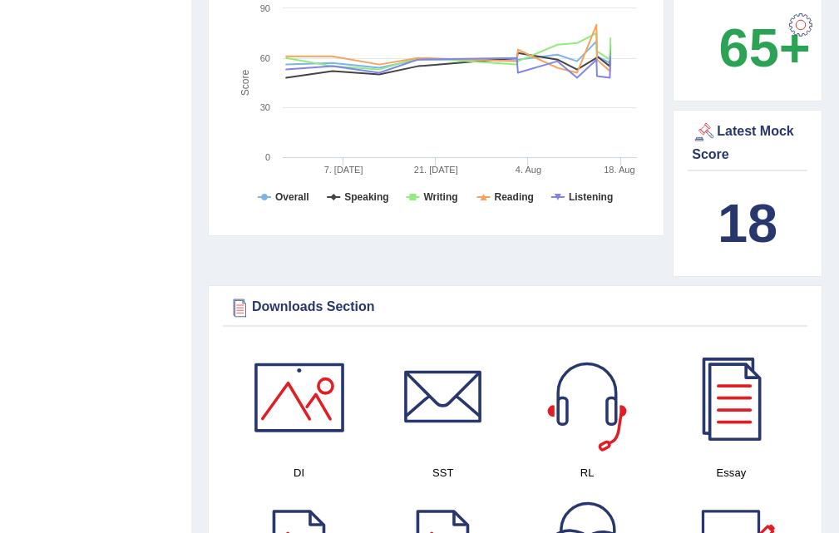
scroll to position [998, 0]
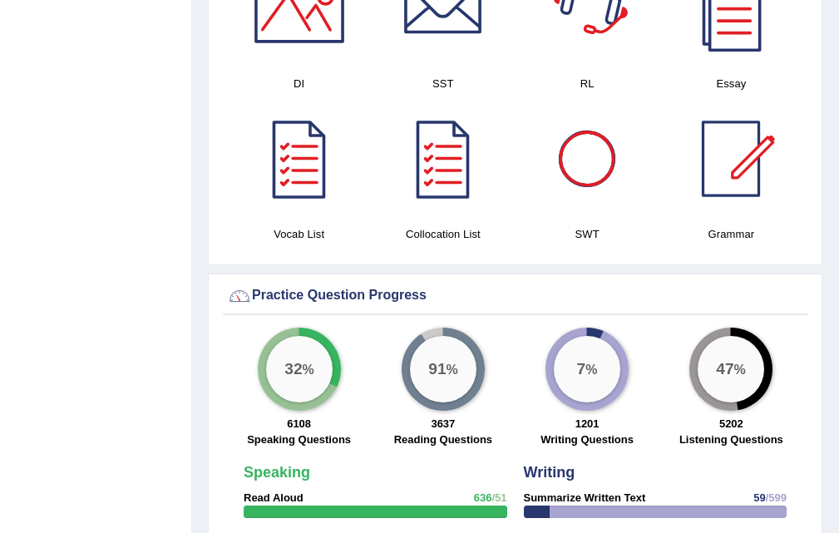
click at [590, 403] on div "7 %" at bounding box center [587, 369] width 83 height 83
click at [588, 403] on div "7 %" at bounding box center [587, 369] width 83 height 83
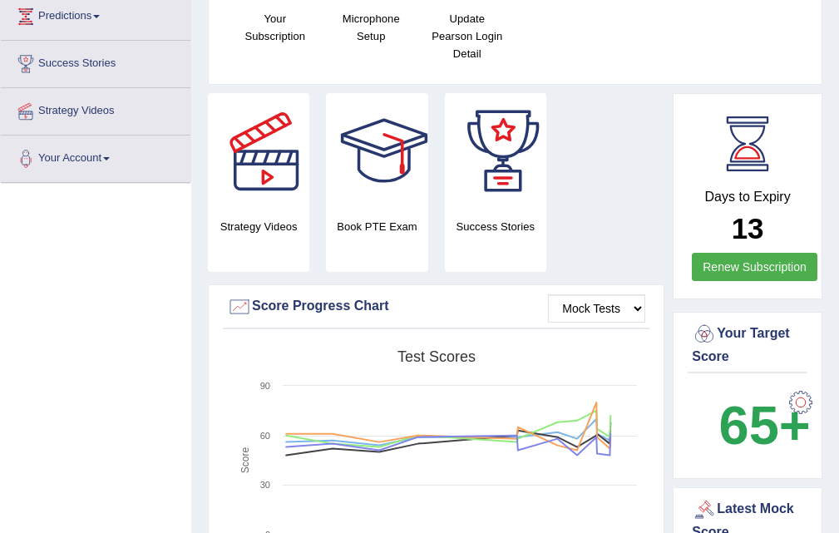
scroll to position [333, 0]
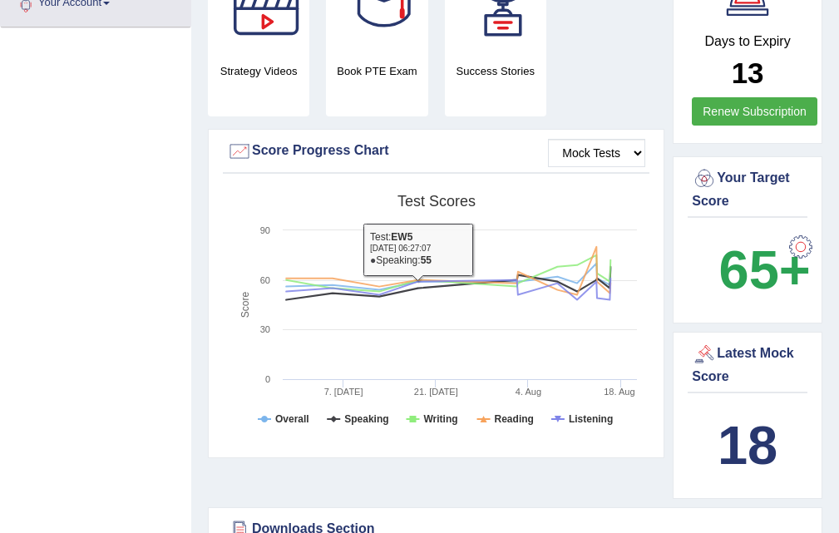
scroll to position [416, 0]
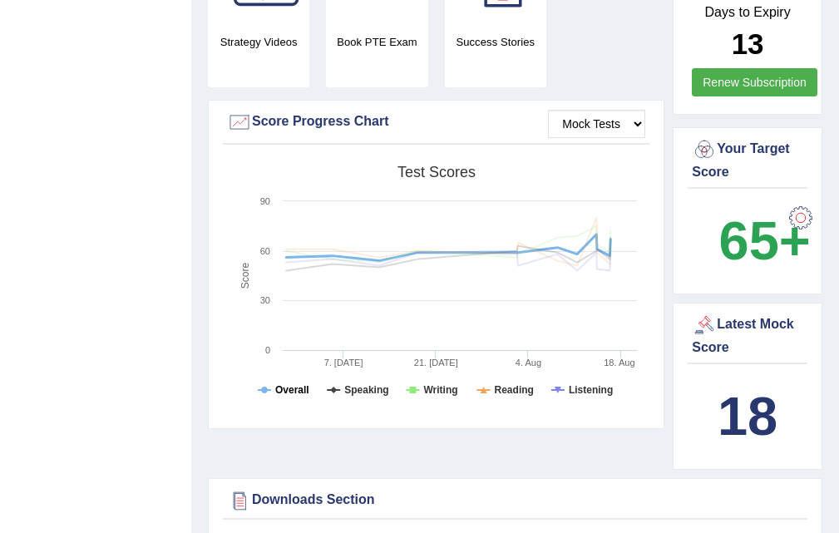
click at [294, 392] on tspan "Overall" at bounding box center [292, 390] width 34 height 12
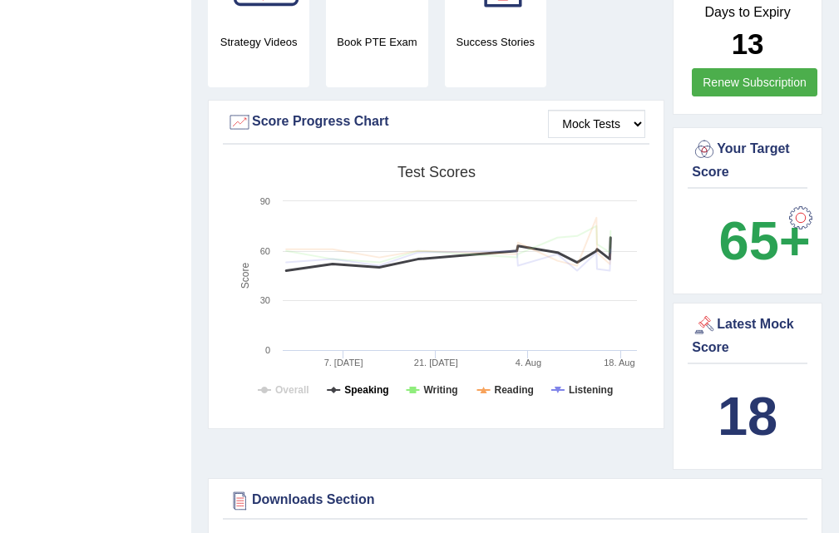
click at [373, 393] on tspan "Speaking" at bounding box center [366, 390] width 44 height 12
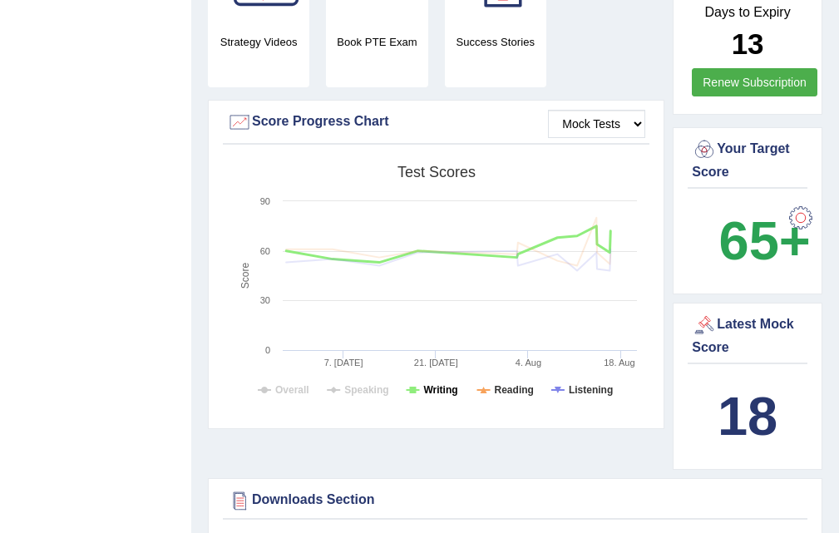
click at [441, 386] on tspan "Writing" at bounding box center [440, 390] width 34 height 12
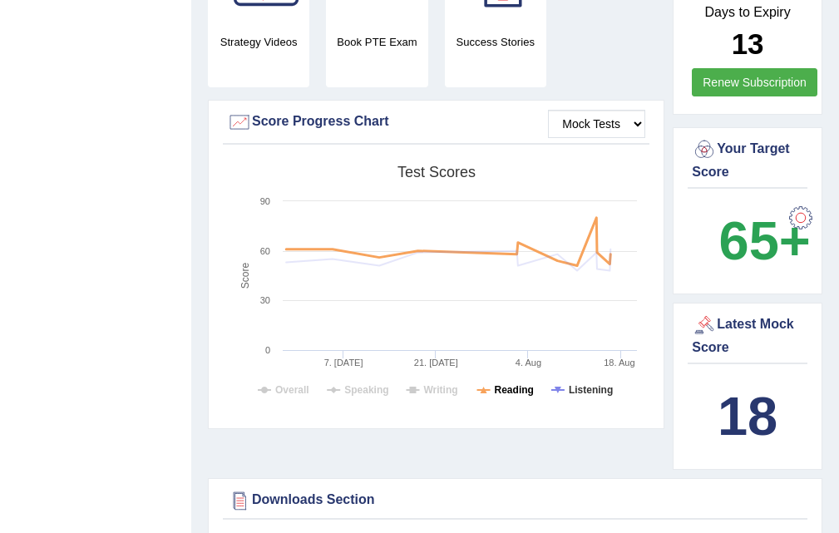
click at [524, 384] on tspan "Reading" at bounding box center [514, 390] width 39 height 12
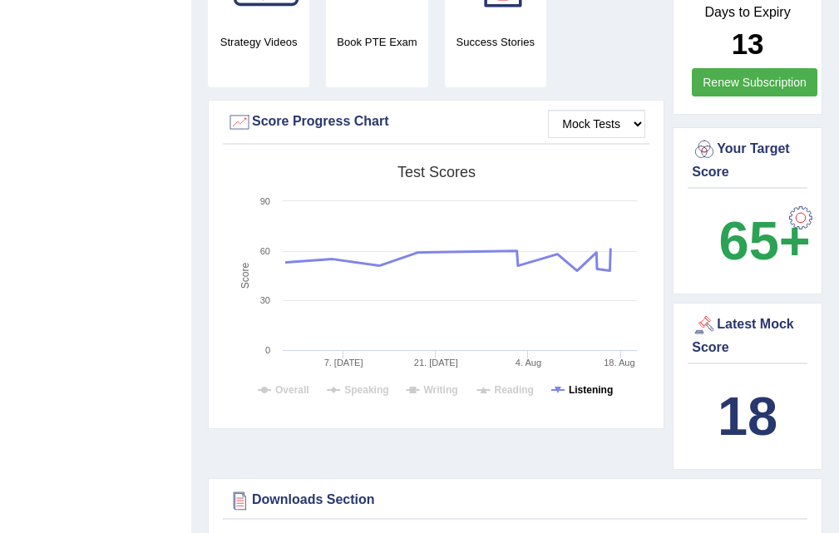
click at [573, 384] on tspan "Listening" at bounding box center [591, 390] width 44 height 12
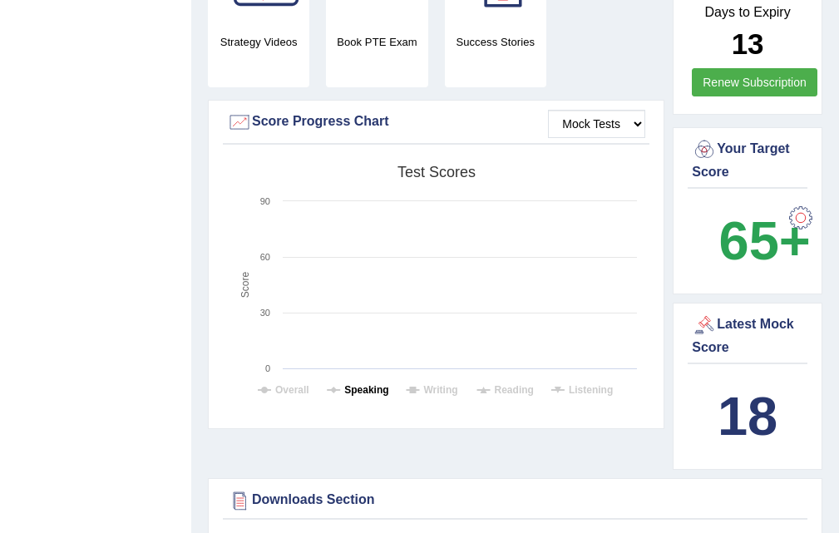
click at [382, 387] on tspan "Speaking" at bounding box center [366, 390] width 44 height 12
click at [279, 390] on tspan "Overall" at bounding box center [292, 390] width 34 height 12
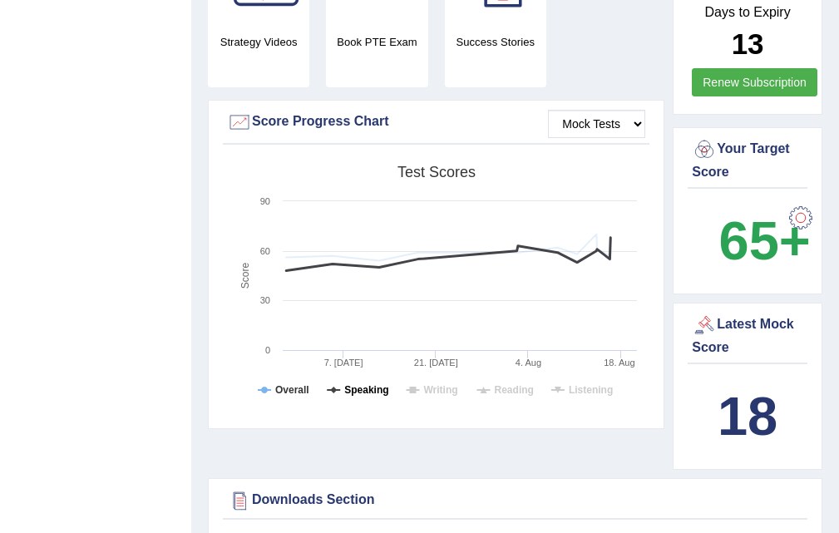
click at [368, 384] on tspan "Speaking" at bounding box center [366, 390] width 44 height 12
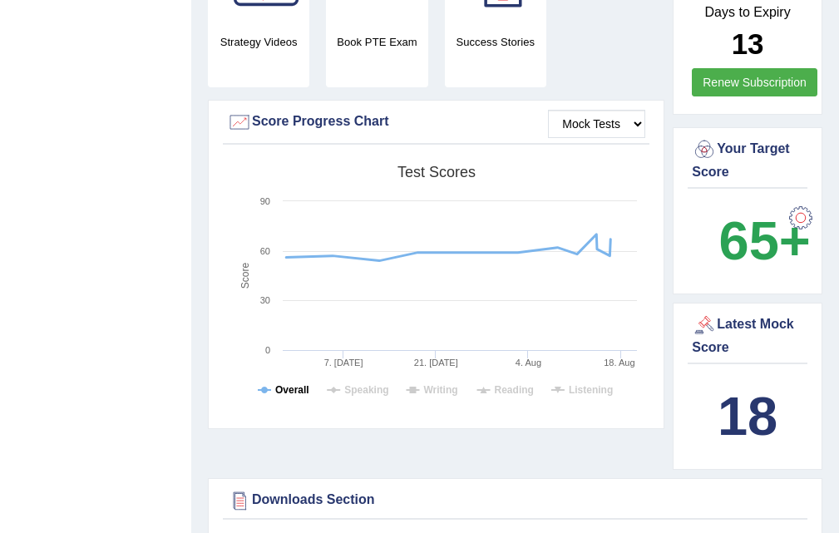
click at [298, 384] on tspan "Overall" at bounding box center [292, 390] width 34 height 12
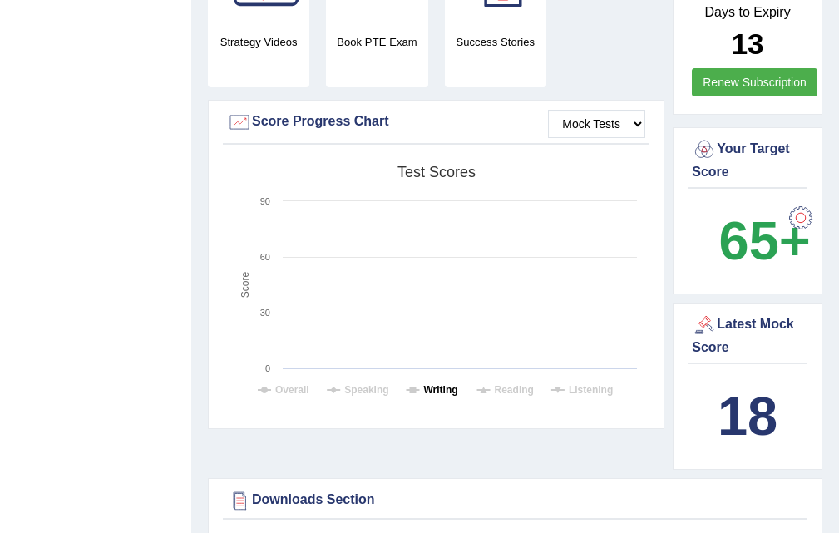
click at [431, 385] on tspan "Writing" at bounding box center [440, 390] width 34 height 12
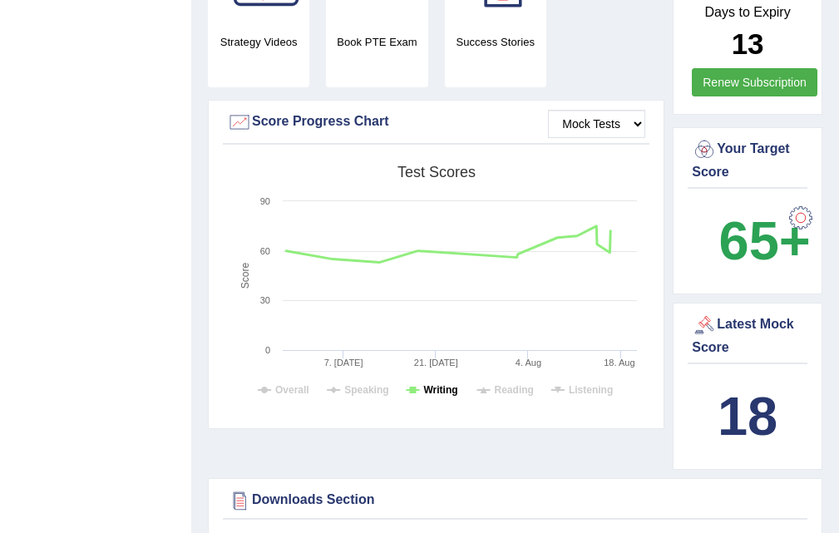
click at [438, 384] on tspan "Writing" at bounding box center [440, 390] width 34 height 12
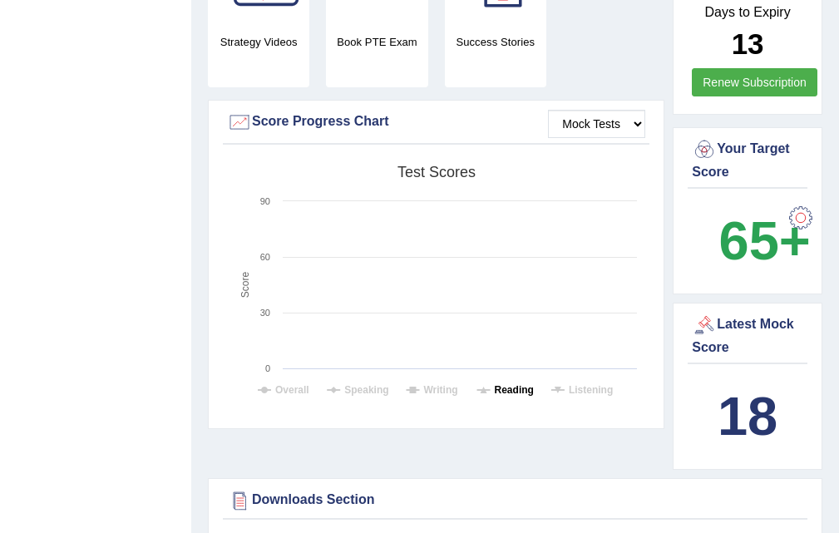
click at [509, 388] on tspan "Reading" at bounding box center [514, 390] width 39 height 12
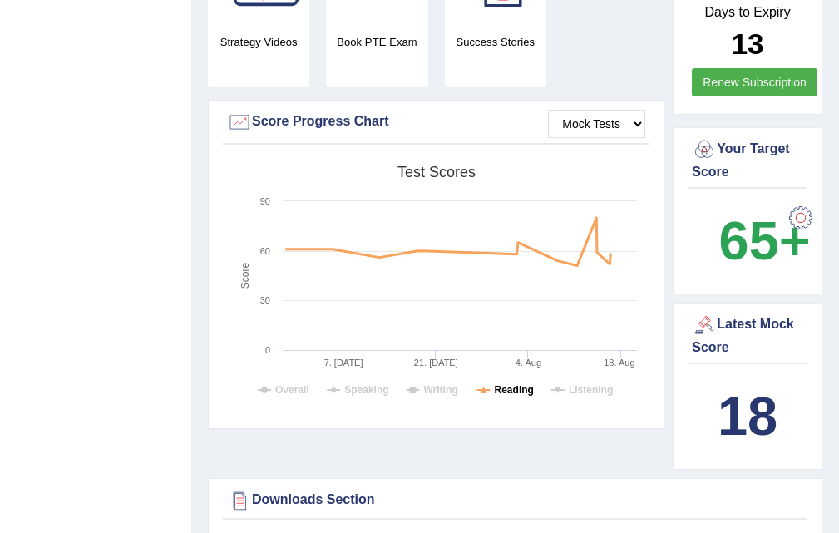
click at [503, 384] on tspan "Reading" at bounding box center [514, 390] width 39 height 12
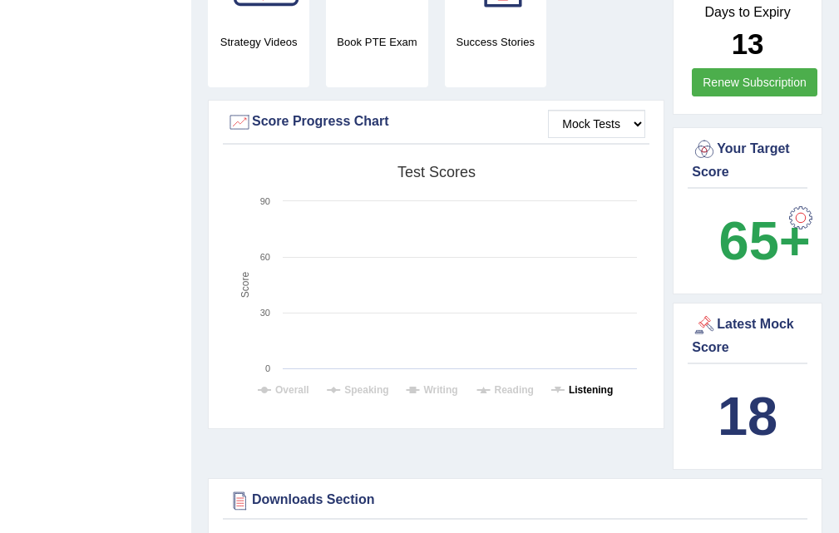
click at [579, 384] on tspan "Listening" at bounding box center [591, 390] width 44 height 12
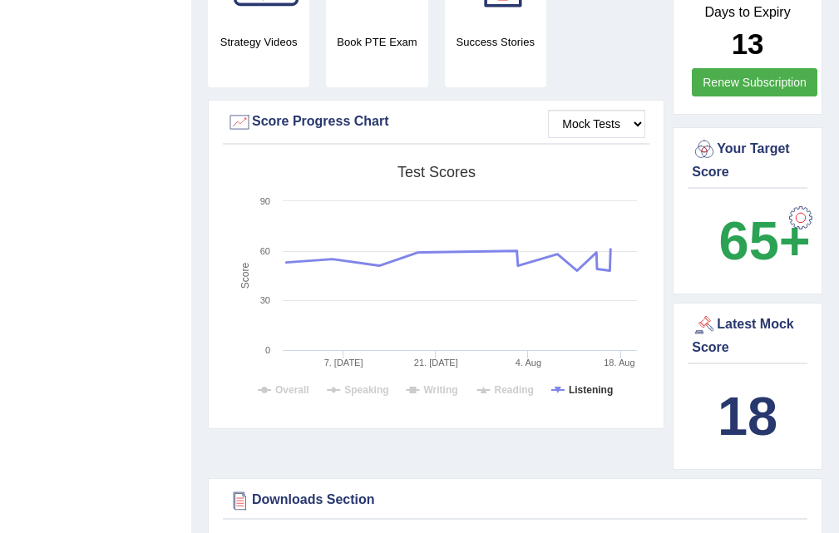
click at [581, 381] on icon "Created with Highcharts 7.1.2 Score Test scores Overall Speaking Writing Readin…" at bounding box center [436, 286] width 418 height 258
click at [569, 390] on tspan "Listening" at bounding box center [591, 390] width 44 height 12
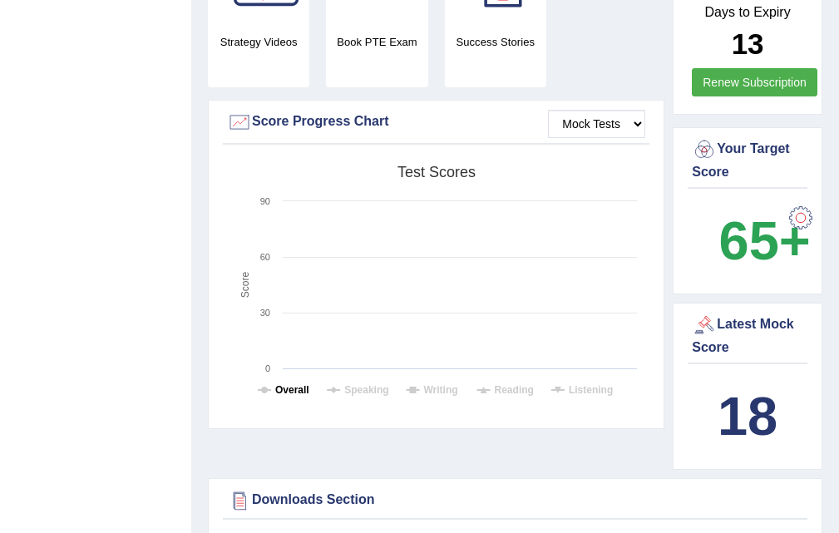
click at [275, 388] on icon "Created with Highcharts 7.1.2 Score Test scores Overall Speaking Writing Readin…" at bounding box center [436, 286] width 418 height 258
click at [281, 386] on tspan "Overall" at bounding box center [292, 390] width 34 height 12
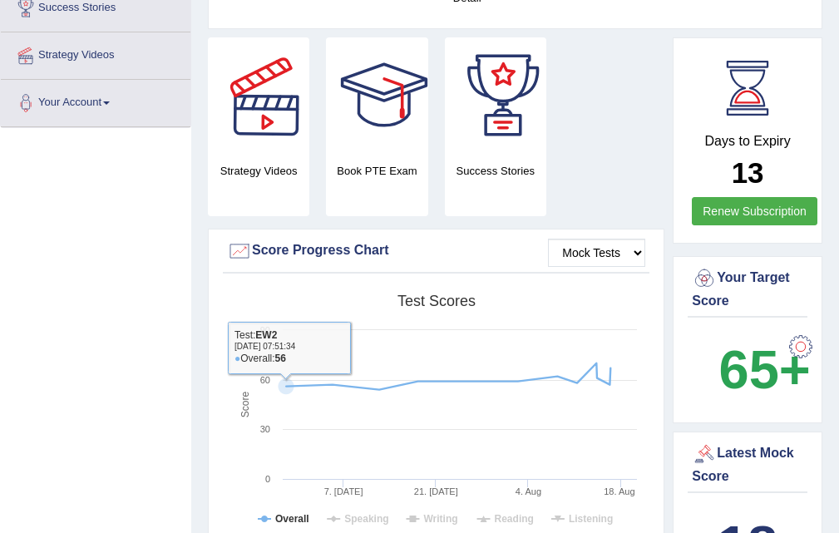
scroll to position [0, 0]
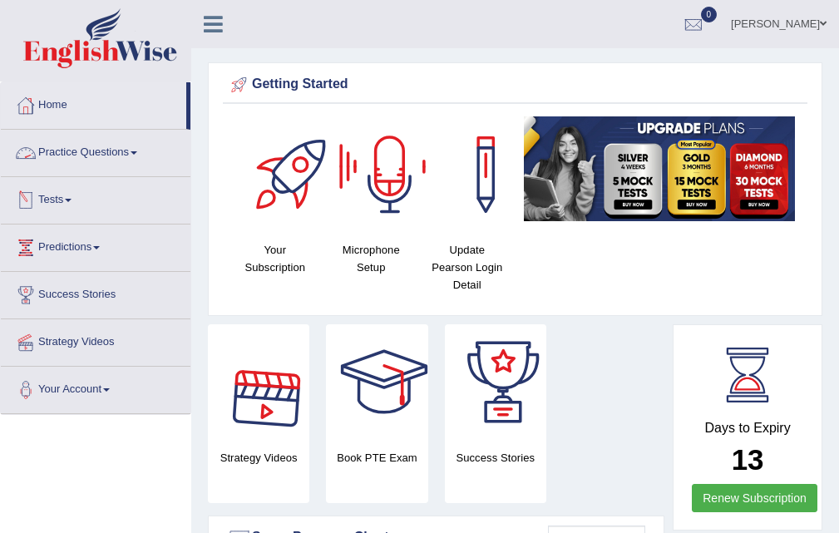
click at [54, 101] on link "Home" at bounding box center [93, 103] width 185 height 42
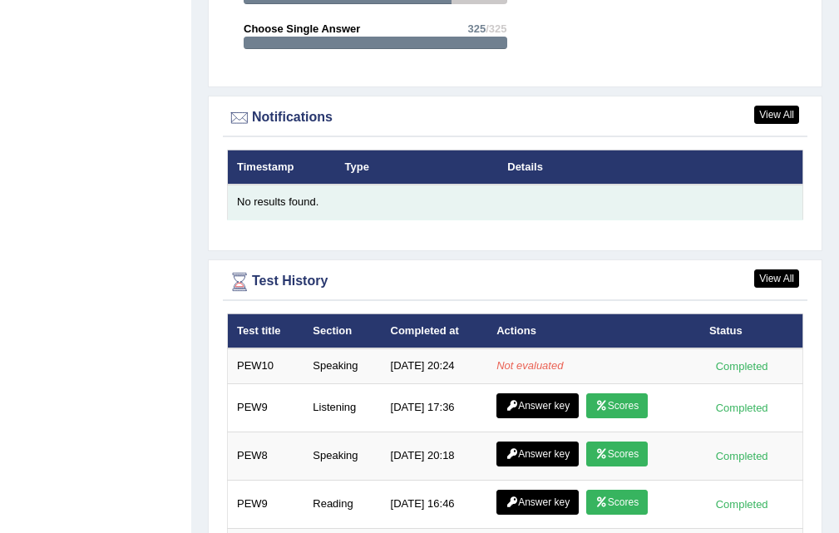
scroll to position [2074, 0]
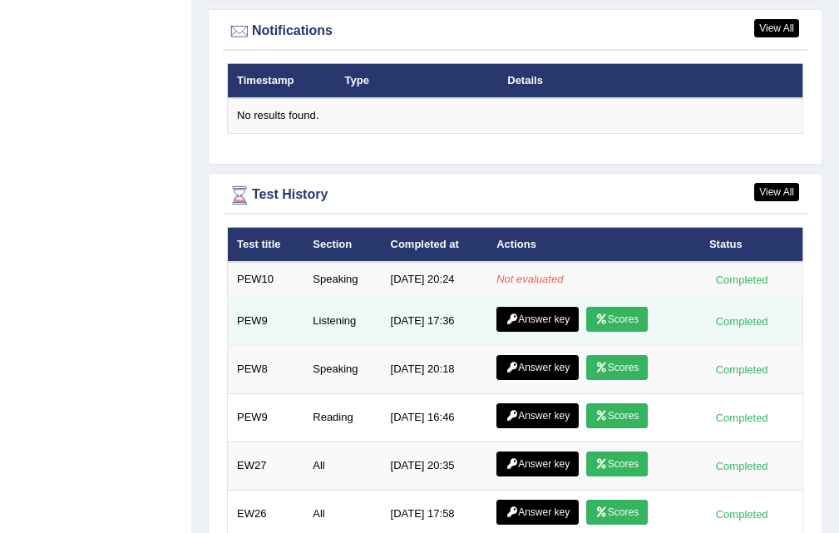
click at [630, 320] on link "Scores" at bounding box center [617, 319] width 62 height 25
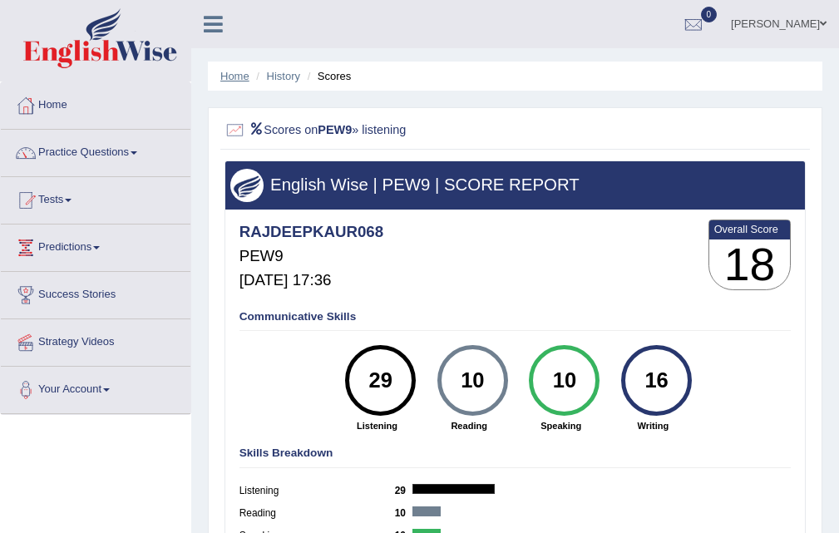
click at [242, 76] on link "Home" at bounding box center [234, 76] width 29 height 12
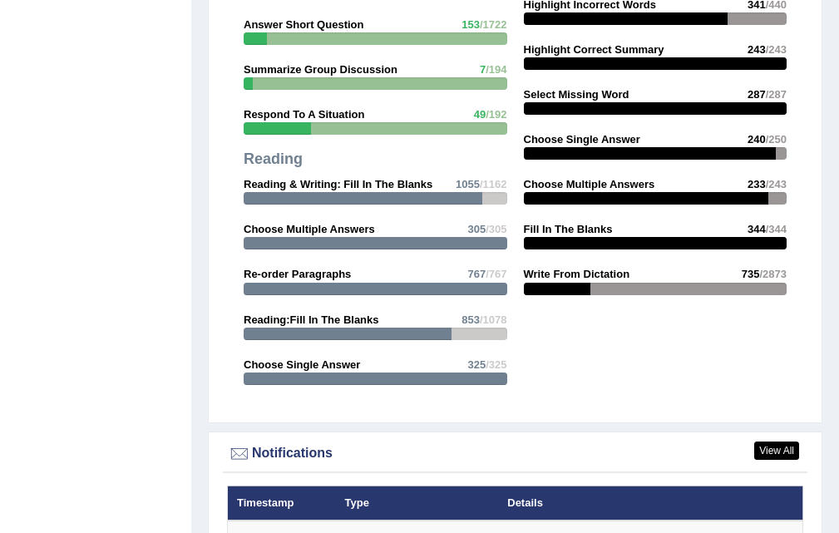
scroll to position [1996, 0]
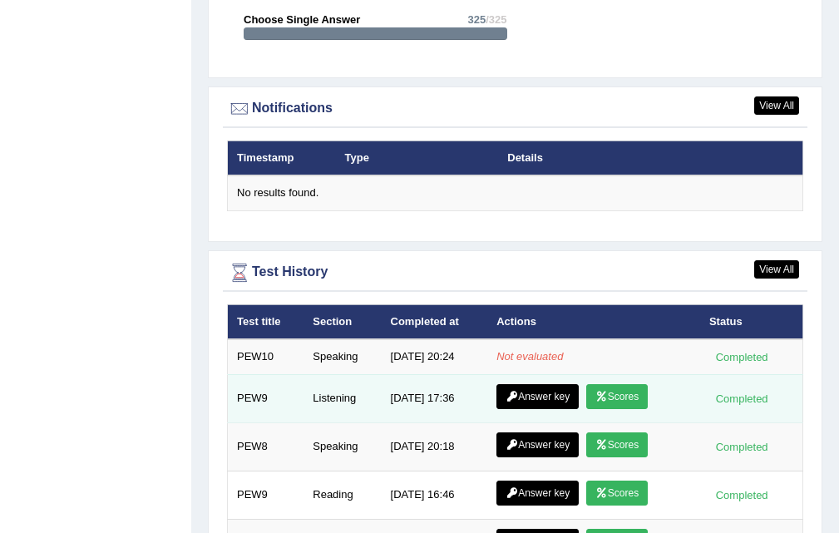
click at [535, 401] on link "Answer key" at bounding box center [538, 396] width 82 height 25
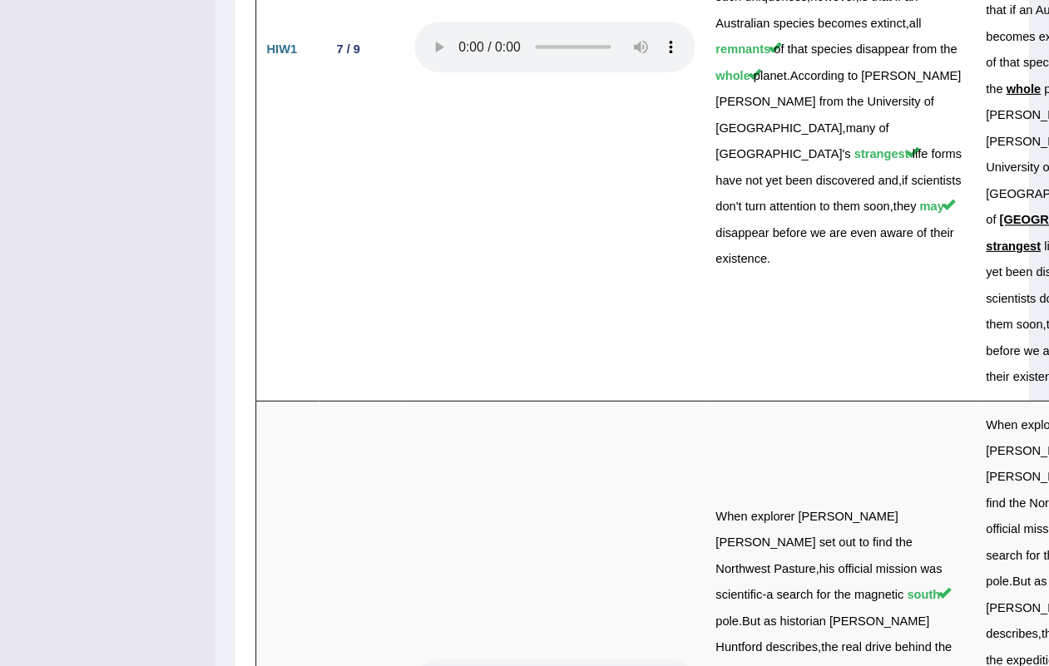
scroll to position [5195, 0]
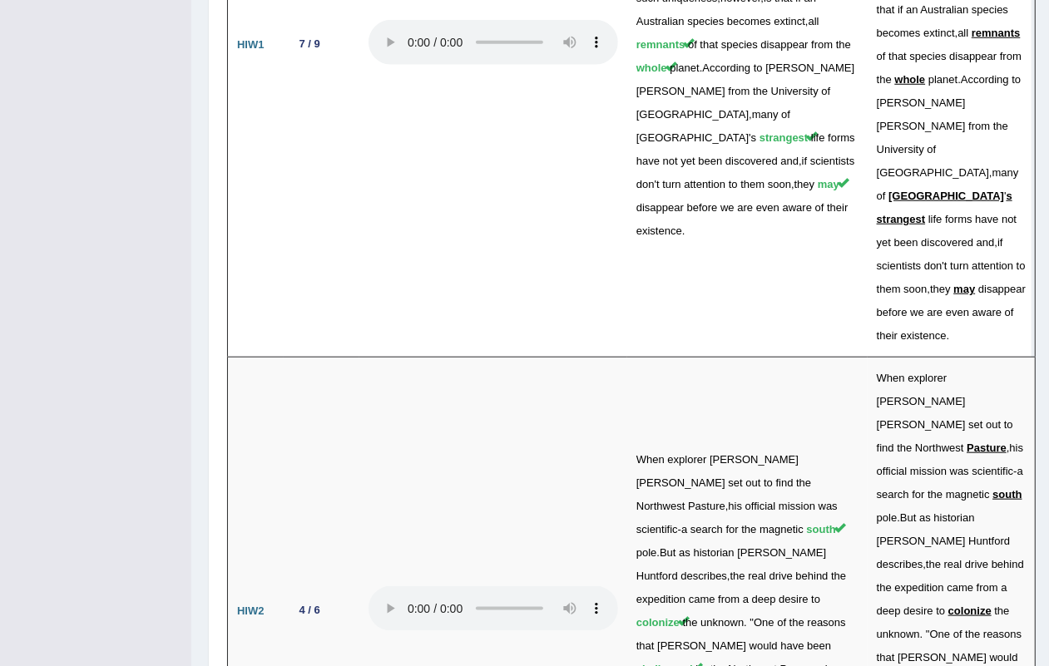
drag, startPoint x: 847, startPoint y: 2, endPoint x: 158, endPoint y: 468, distance: 831.9
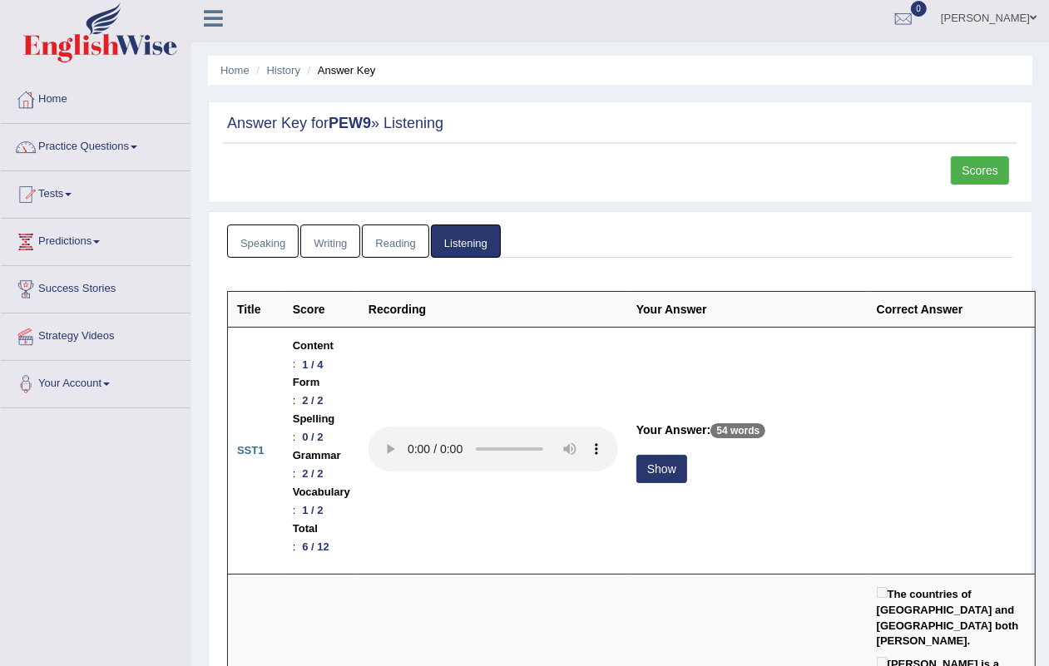
scroll to position [0, 0]
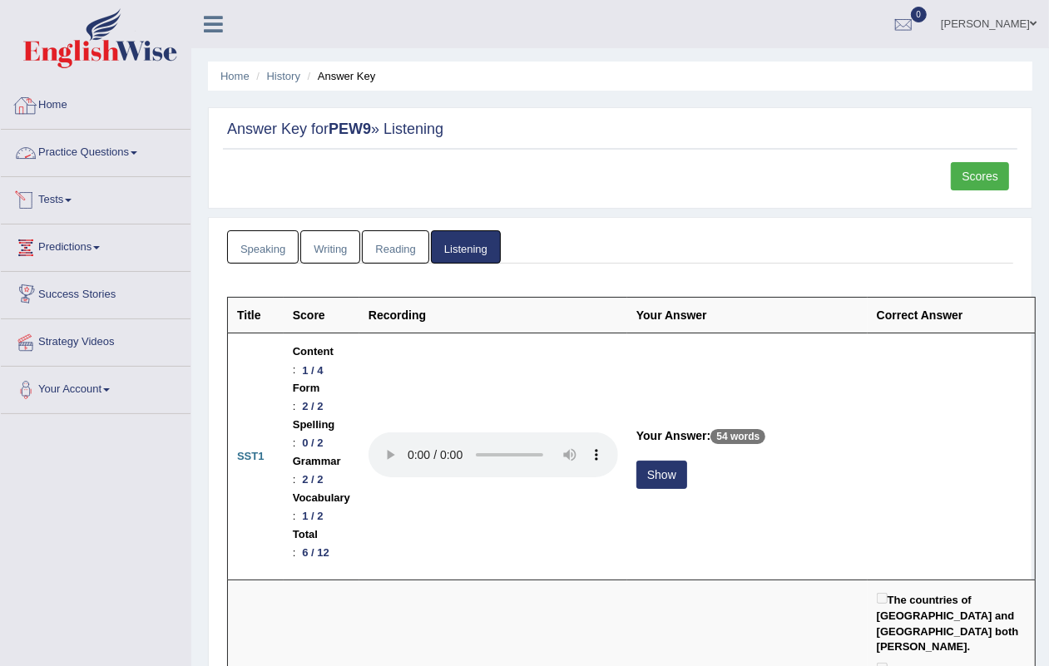
click at [69, 100] on link "Home" at bounding box center [96, 103] width 190 height 42
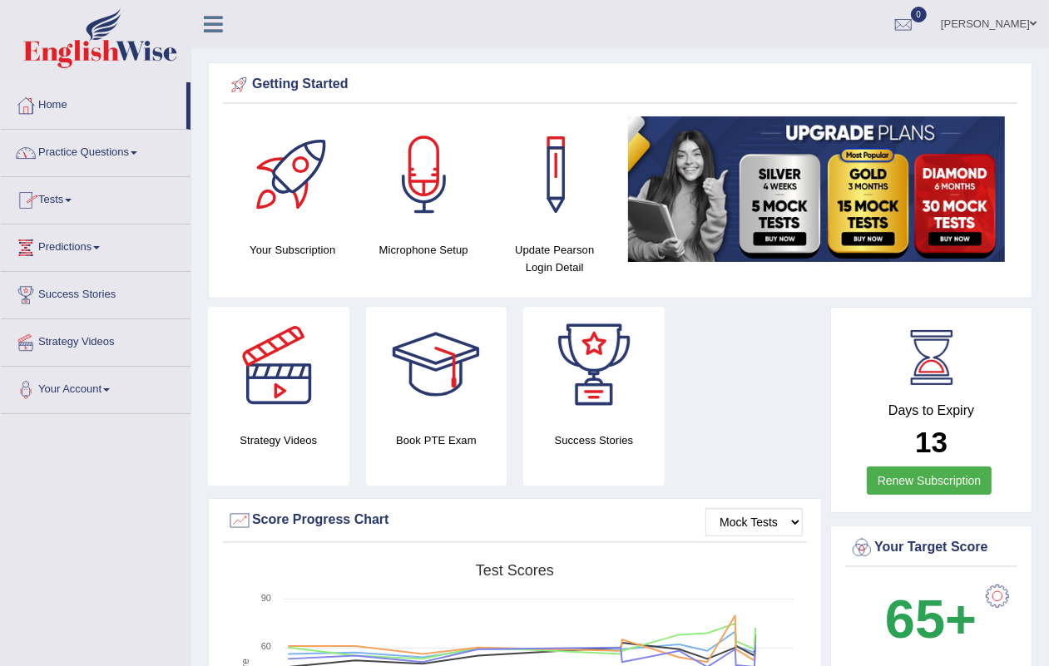
click at [58, 198] on link "Tests" at bounding box center [96, 198] width 190 height 42
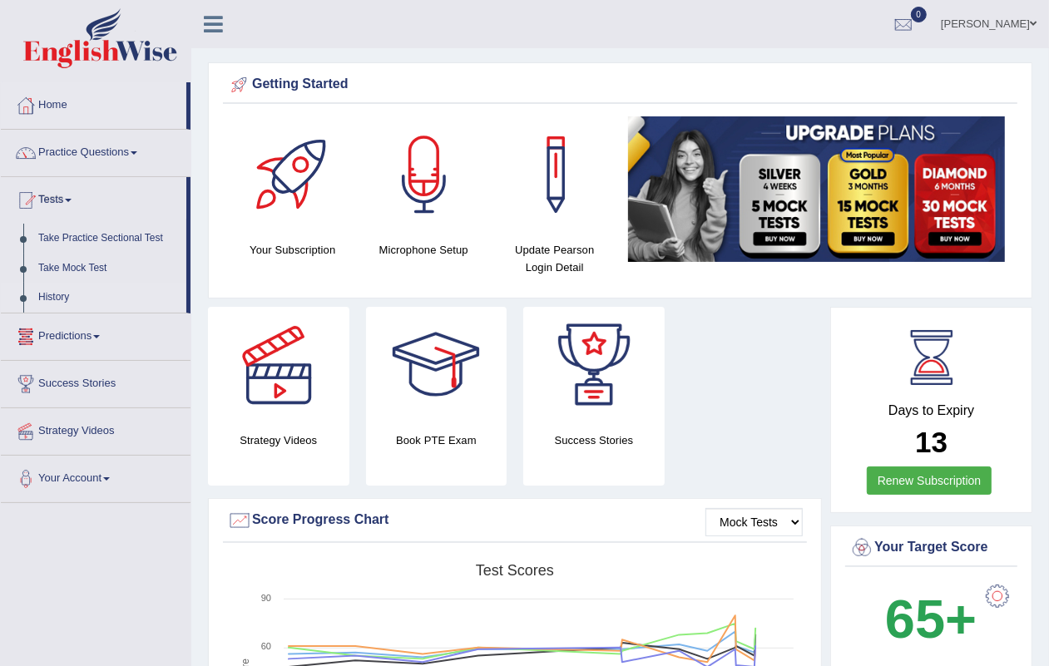
click at [58, 287] on link "History" at bounding box center [109, 298] width 156 height 30
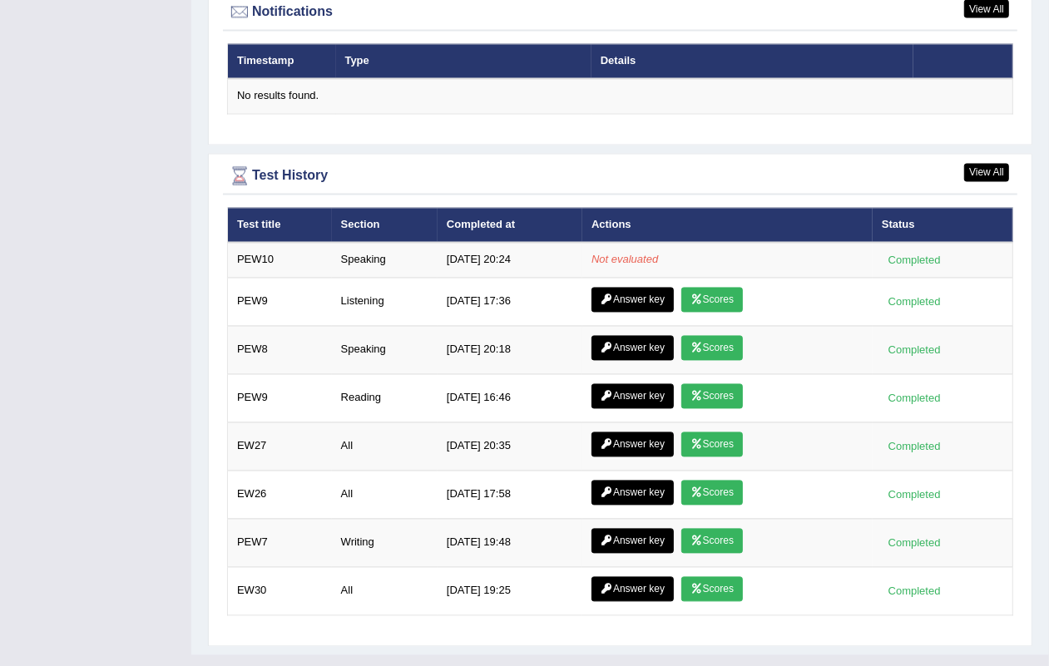
scroll to position [2070, 0]
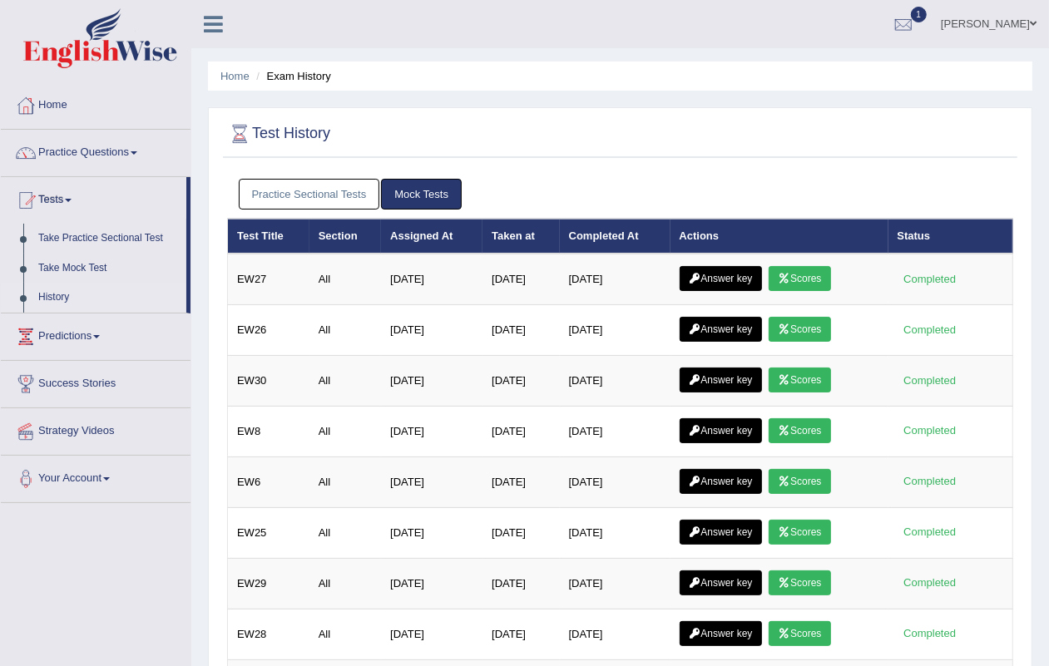
click at [305, 192] on link "Practice Sectional Tests" at bounding box center [309, 194] width 141 height 31
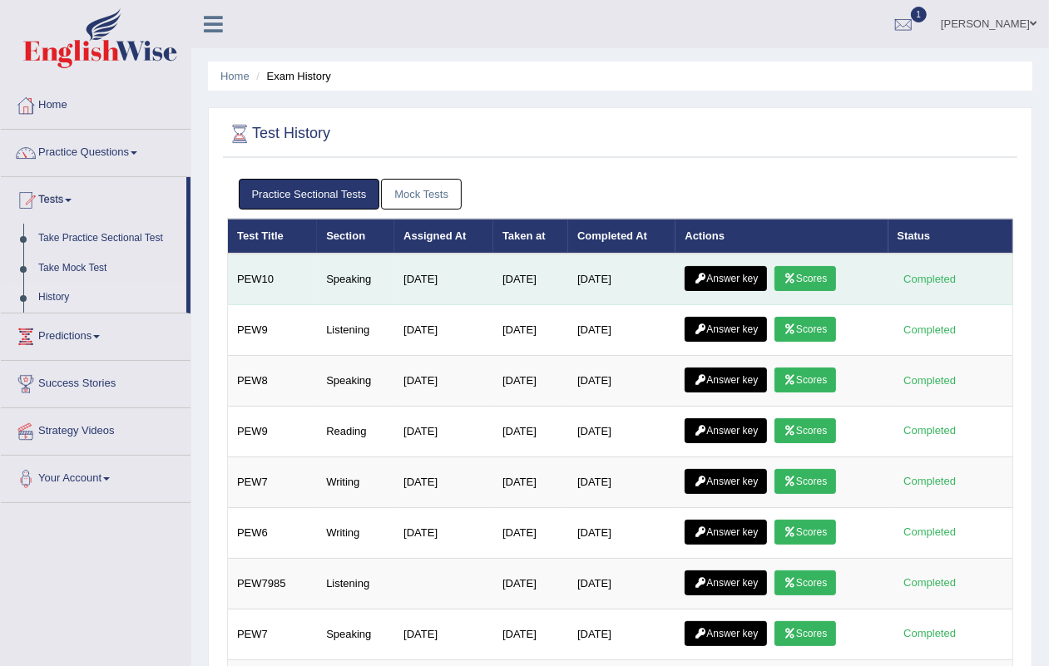
click at [796, 274] on icon at bounding box center [790, 279] width 12 height 10
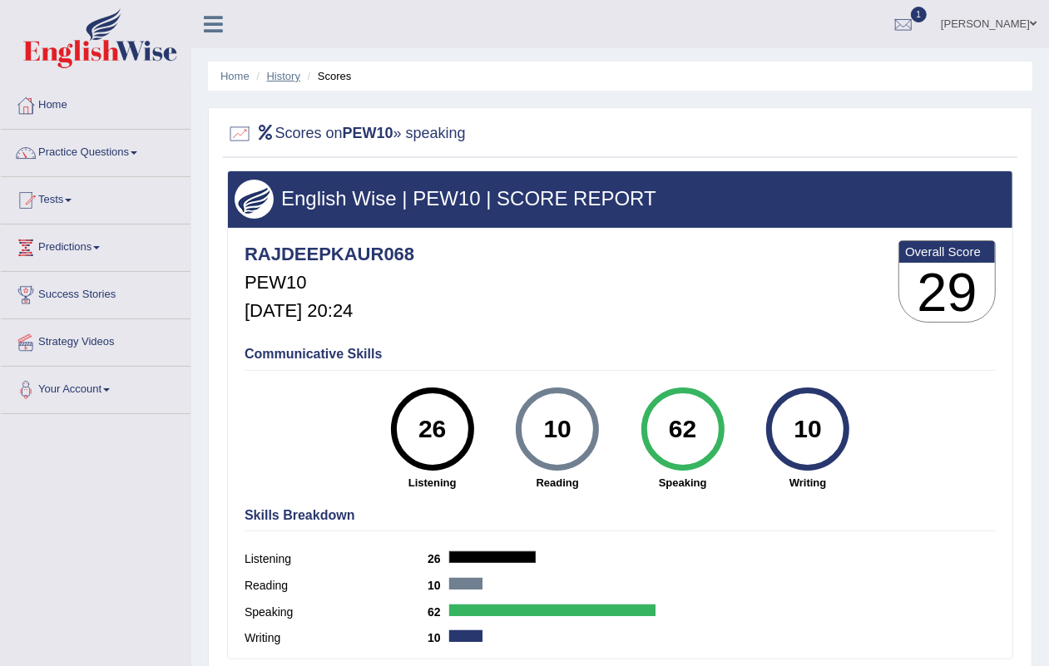
click at [273, 73] on link "History" at bounding box center [283, 76] width 33 height 12
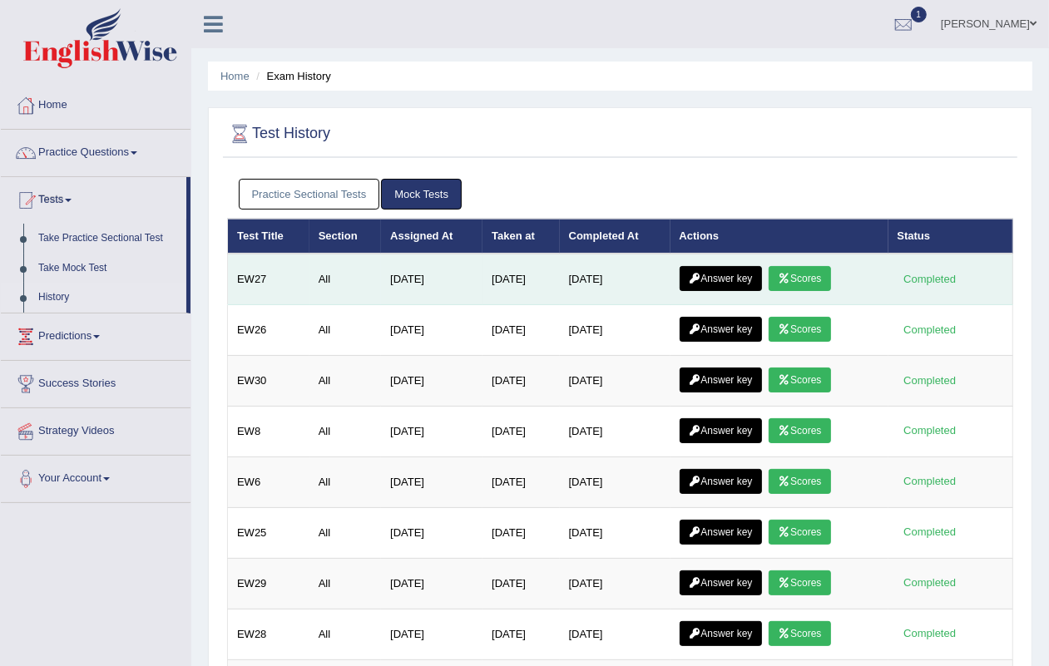
click at [701, 274] on icon at bounding box center [695, 279] width 12 height 10
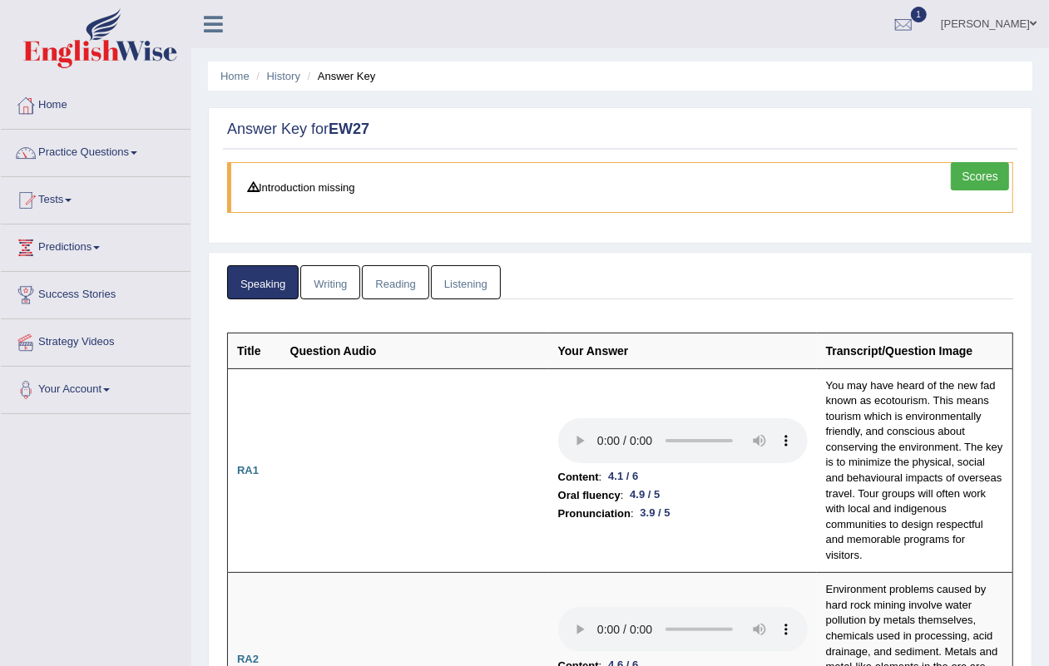
click at [250, 76] on ul "Home History Answer Key" at bounding box center [620, 76] width 824 height 29
click at [242, 77] on link "Home" at bounding box center [234, 76] width 29 height 12
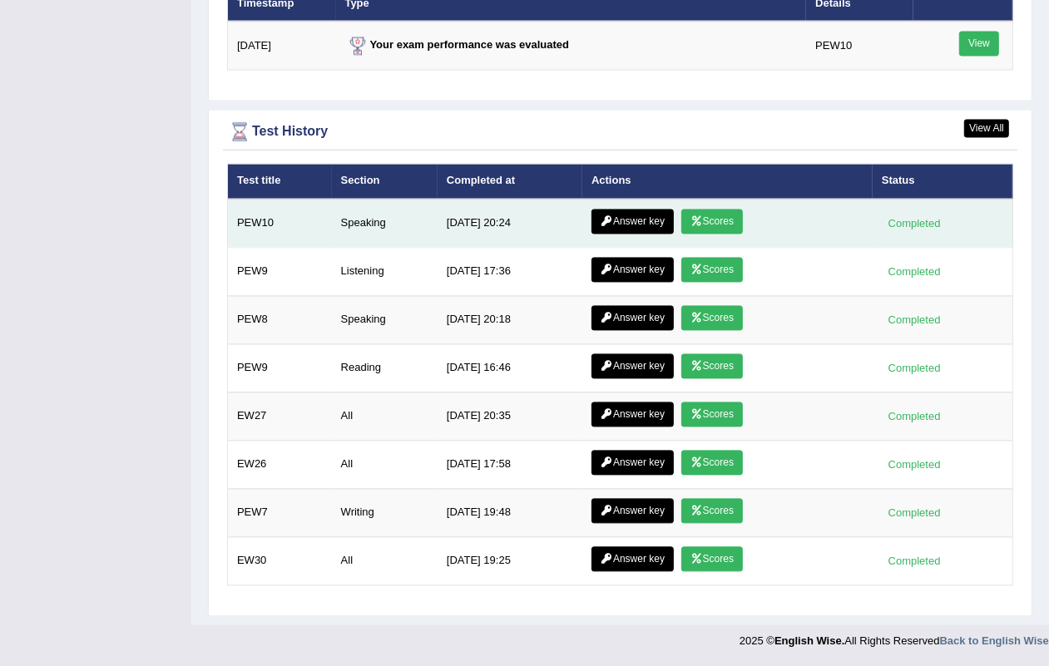
click at [626, 210] on link "Answer key" at bounding box center [632, 221] width 82 height 25
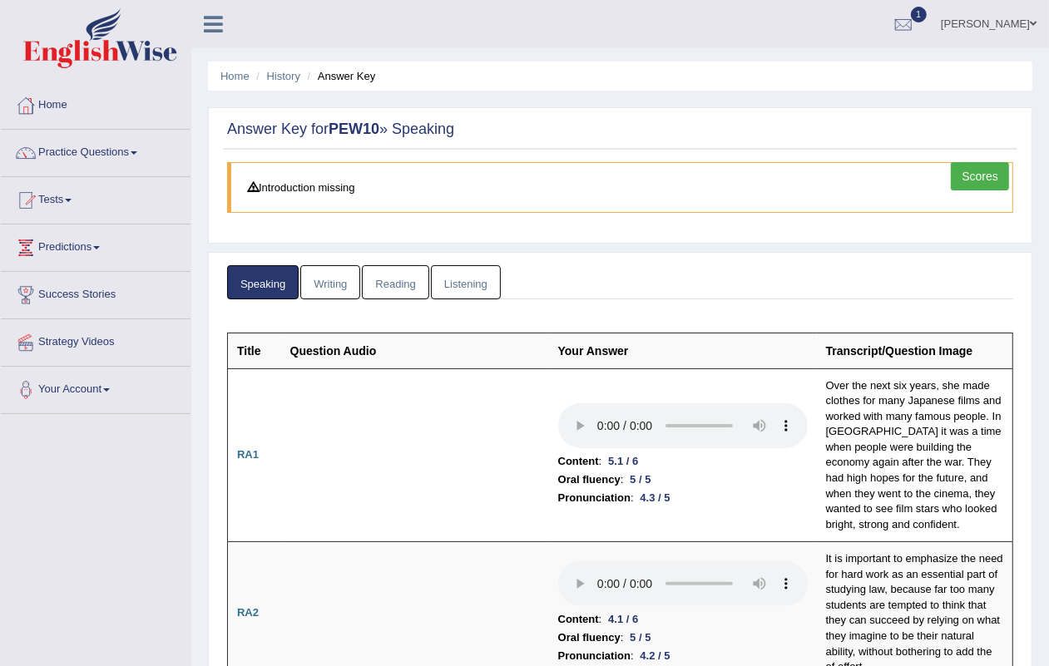
click at [979, 171] on link "Scores" at bounding box center [980, 176] width 58 height 28
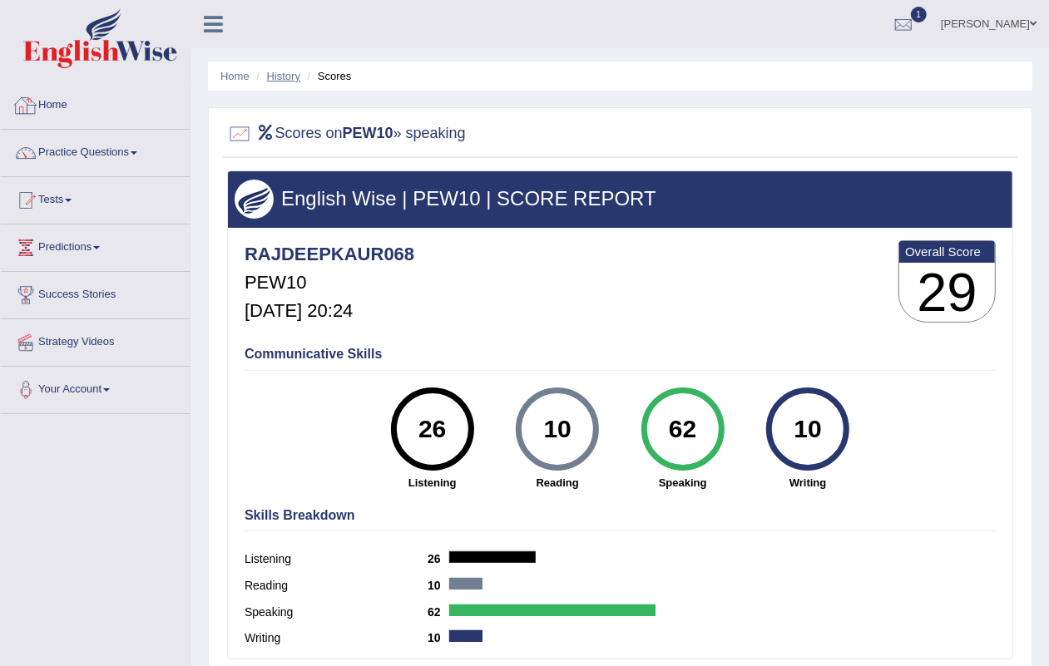
click at [279, 77] on link "History" at bounding box center [283, 76] width 33 height 12
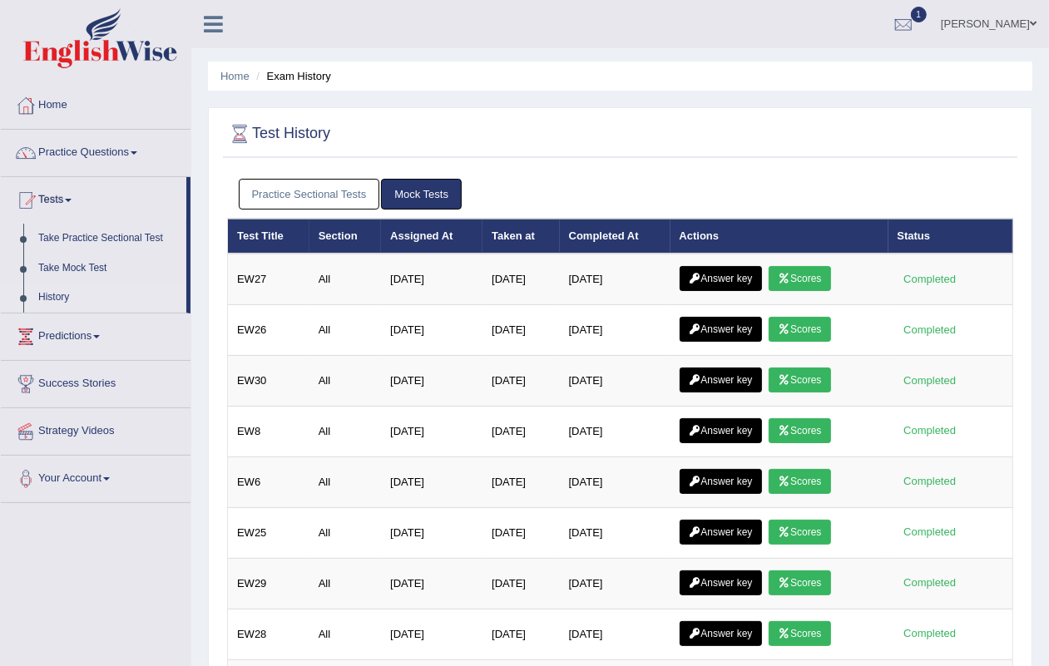
click at [300, 180] on link "Practice Sectional Tests" at bounding box center [309, 194] width 141 height 31
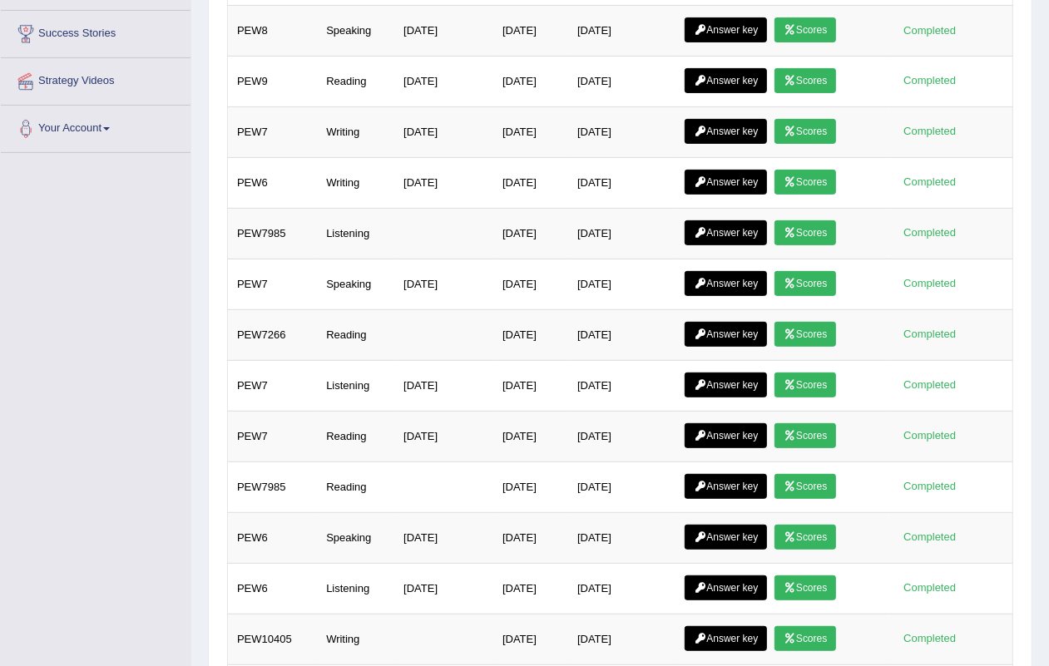
scroll to position [38, 0]
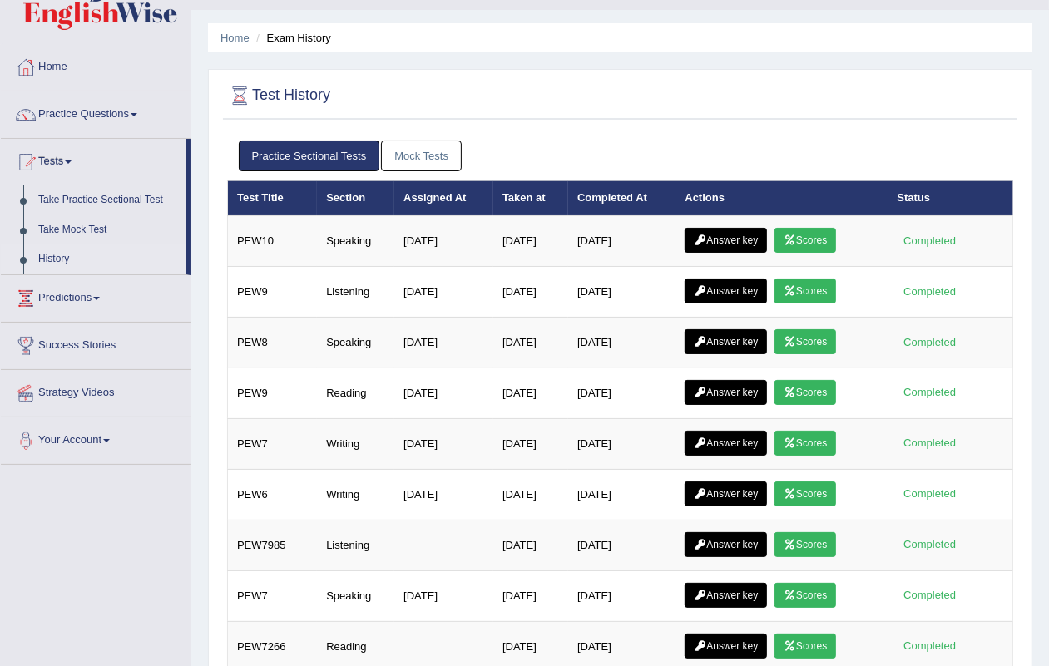
click at [428, 151] on link "Mock Tests" at bounding box center [421, 156] width 81 height 31
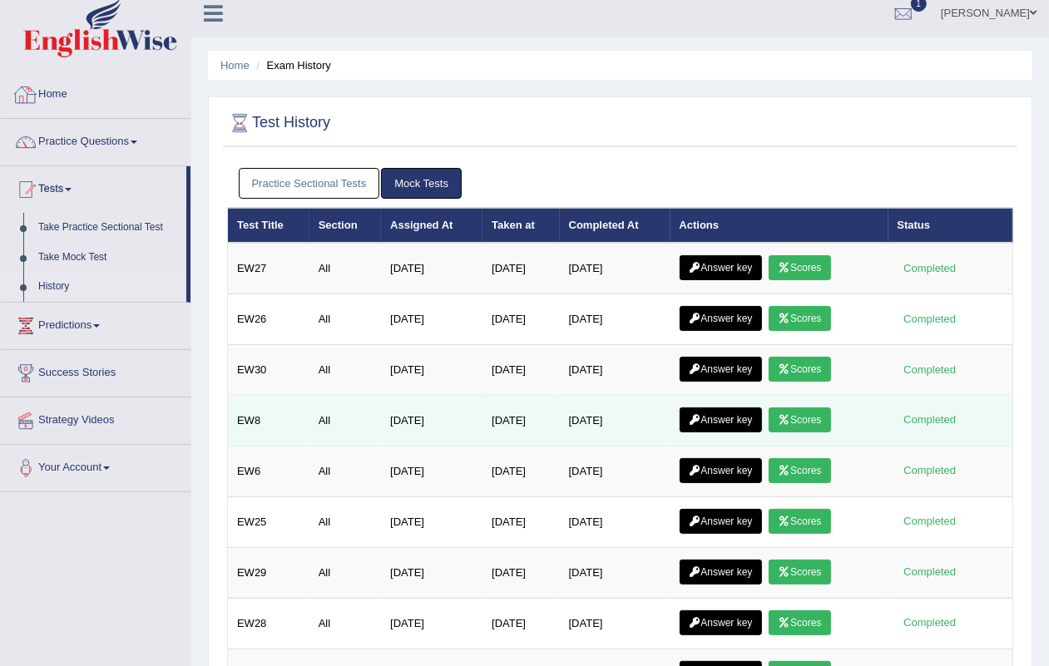
scroll to position [0, 0]
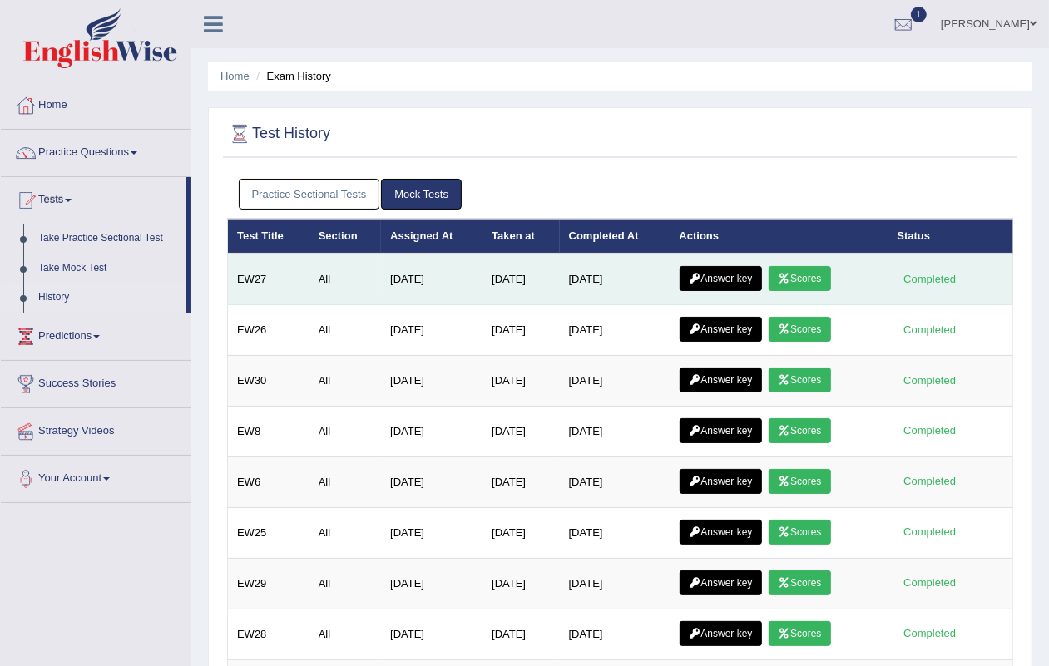
click at [714, 289] on link "Answer key" at bounding box center [721, 278] width 82 height 25
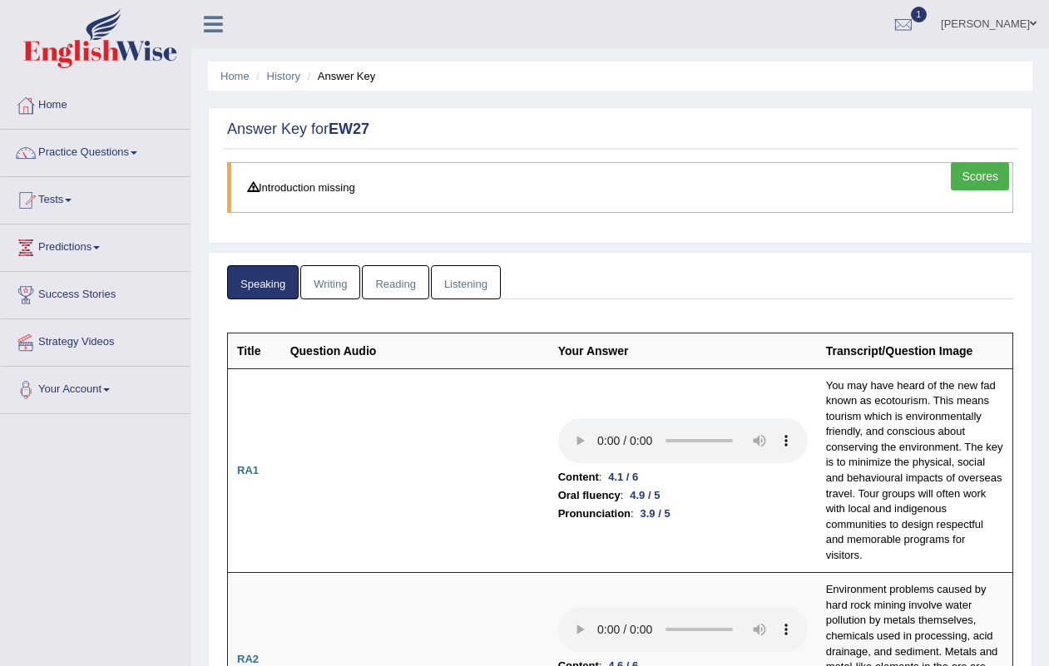
click at [230, 72] on link "Home" at bounding box center [234, 76] width 29 height 12
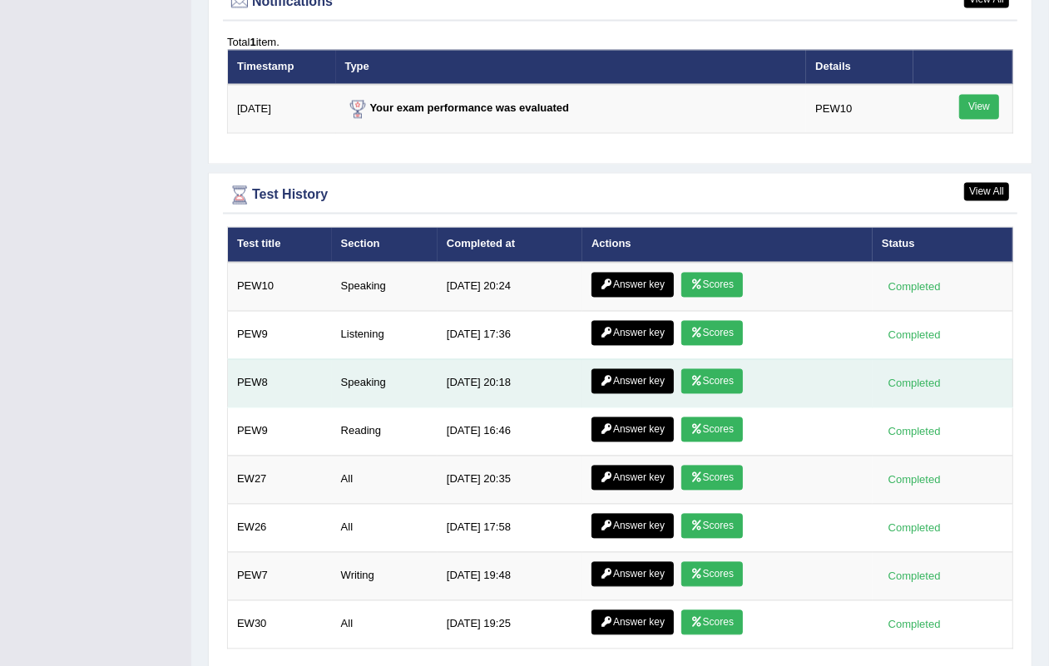
scroll to position [2114, 0]
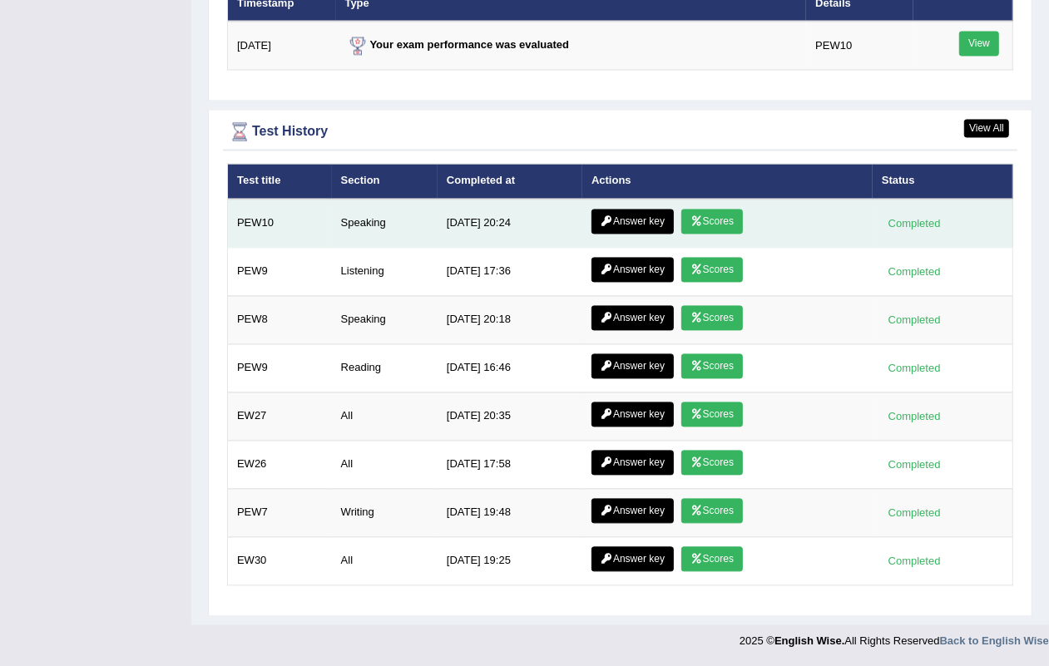
click at [626, 209] on link "Answer key" at bounding box center [632, 221] width 82 height 25
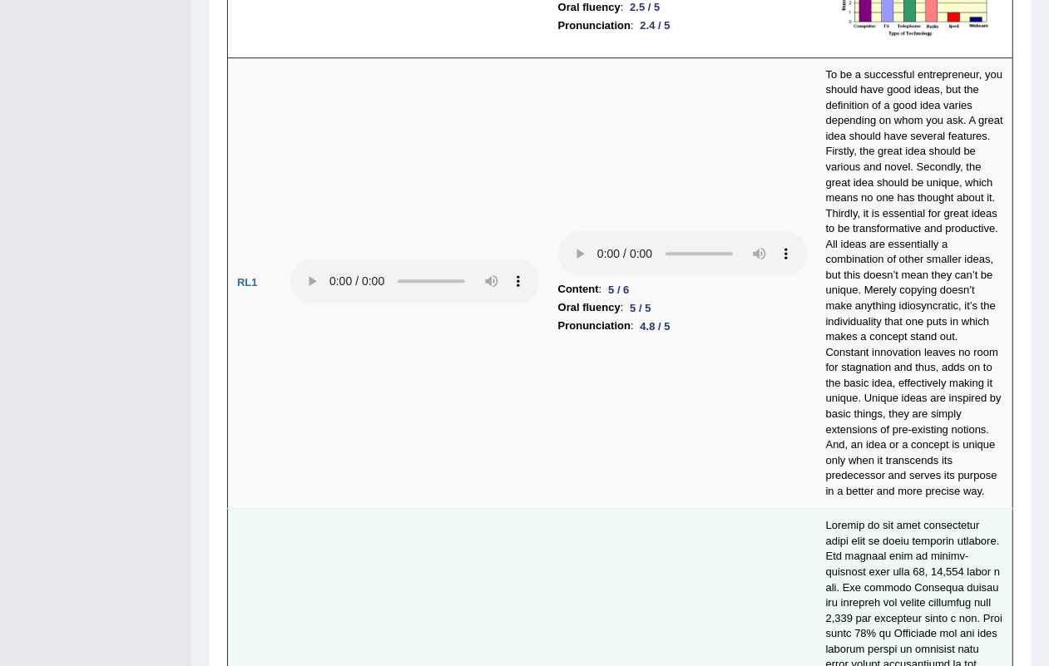
scroll to position [3431, 0]
